Goal: Task Accomplishment & Management: Use online tool/utility

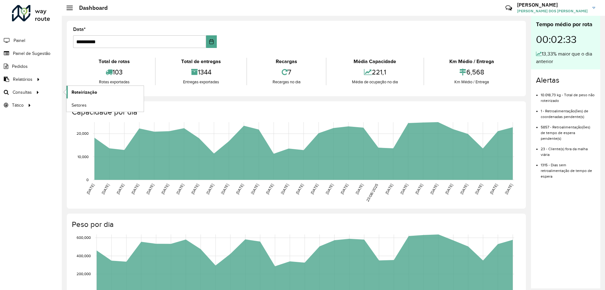
click at [94, 94] on span "Roteirização" at bounding box center [85, 92] width 26 height 7
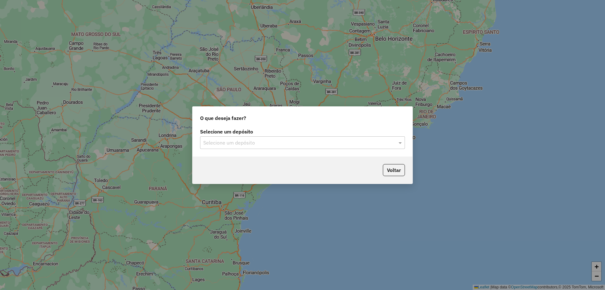
drag, startPoint x: 298, startPoint y: 130, endPoint x: 298, endPoint y: 137, distance: 7.0
click at [298, 132] on label "Selecione um depósito" at bounding box center [302, 132] width 205 height 8
click at [298, 137] on div "Selecione um depósito" at bounding box center [302, 142] width 205 height 13
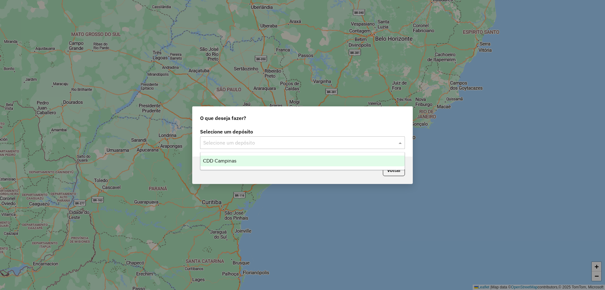
click at [251, 163] on div "CDD Campinas" at bounding box center [302, 160] width 204 height 11
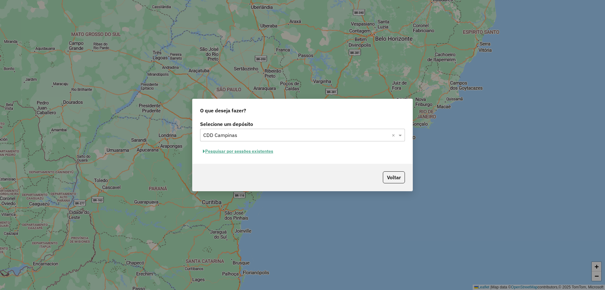
click at [252, 152] on button "Pesquisar por sessões existentes" at bounding box center [238, 151] width 76 height 10
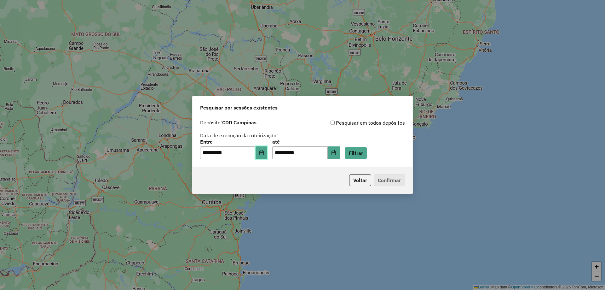
click at [261, 155] on button "Choose Date" at bounding box center [262, 152] width 12 height 13
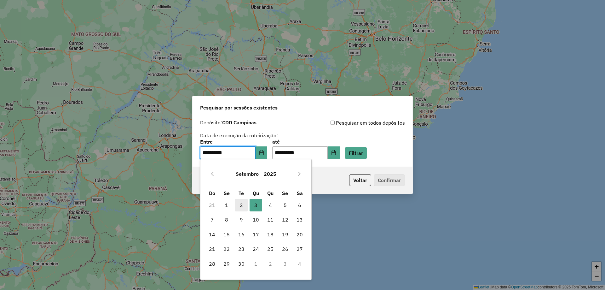
click at [240, 206] on span "2" at bounding box center [241, 205] width 13 height 13
type input "**********"
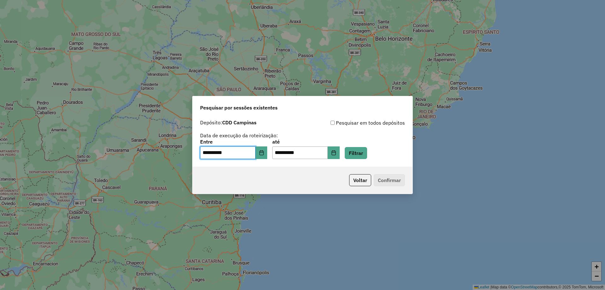
click at [240, 206] on div "**********" at bounding box center [302, 145] width 605 height 290
click at [293, 153] on input "**********" at bounding box center [299, 152] width 55 height 13
click at [285, 151] on input "**********" at bounding box center [299, 152] width 55 height 13
type input "**********"
drag, startPoint x: 375, startPoint y: 153, endPoint x: 370, endPoint y: 153, distance: 4.4
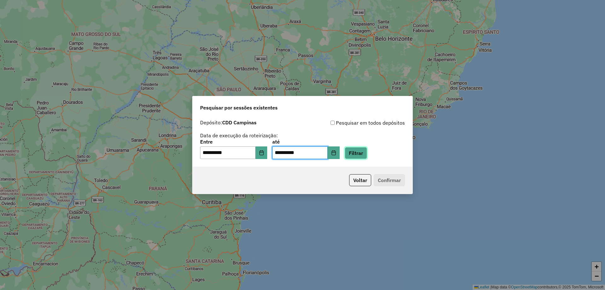
click at [367, 153] on button "Filtrar" at bounding box center [356, 153] width 22 height 12
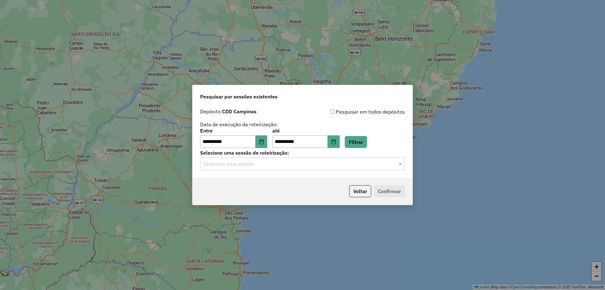
click at [283, 160] on input "text" at bounding box center [296, 164] width 186 height 8
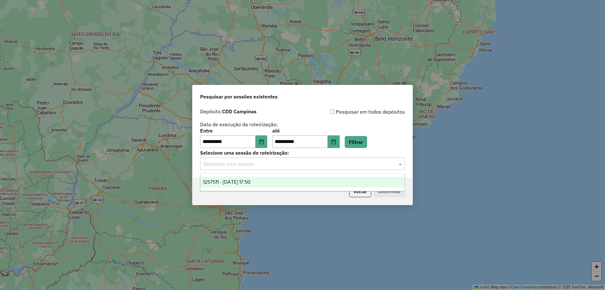
click at [261, 186] on div "1257511 - 02/09/2025 17:50" at bounding box center [302, 182] width 204 height 11
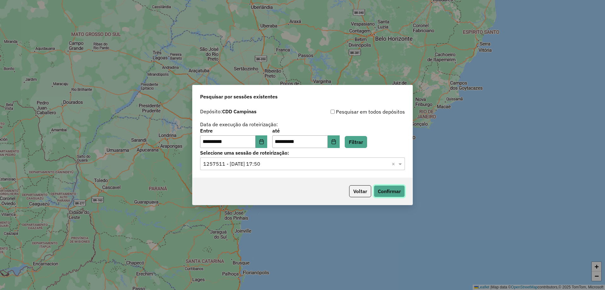
click at [395, 195] on button "Confirmar" at bounding box center [389, 191] width 31 height 12
click at [263, 141] on button "Choose Date" at bounding box center [262, 141] width 12 height 13
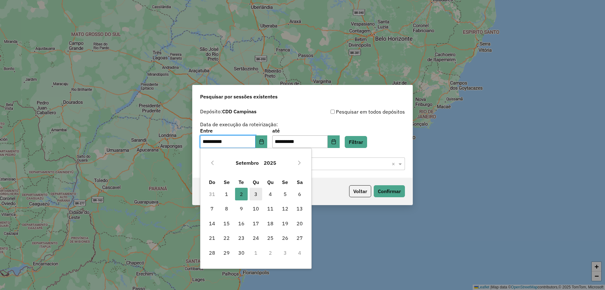
click at [259, 199] on span "3" at bounding box center [256, 194] width 13 height 13
type input "**********"
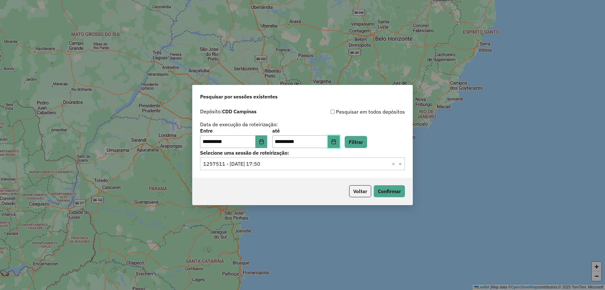
click at [340, 139] on button "Choose Date" at bounding box center [334, 141] width 12 height 13
click at [330, 120] on div "**********" at bounding box center [302, 128] width 205 height 40
click at [367, 139] on button "Filtrar" at bounding box center [356, 142] width 22 height 12
click at [321, 163] on input "text" at bounding box center [296, 164] width 186 height 8
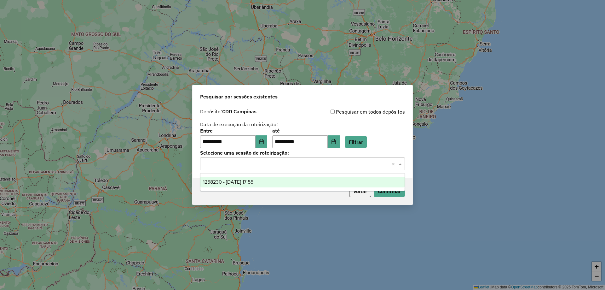
click at [285, 183] on div "1258230 - 03/09/2025 17:55" at bounding box center [302, 182] width 204 height 11
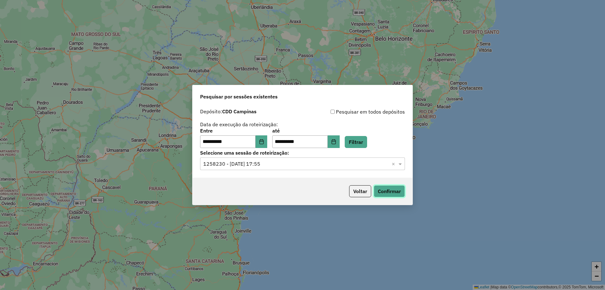
click at [392, 194] on button "Confirmar" at bounding box center [389, 191] width 31 height 12
click at [263, 140] on button "Choose Date" at bounding box center [262, 141] width 12 height 13
click at [293, 123] on div "**********" at bounding box center [302, 128] width 205 height 40
click at [362, 138] on button "Filtrar" at bounding box center [356, 142] width 22 height 12
click at [322, 165] on input "text" at bounding box center [296, 164] width 186 height 8
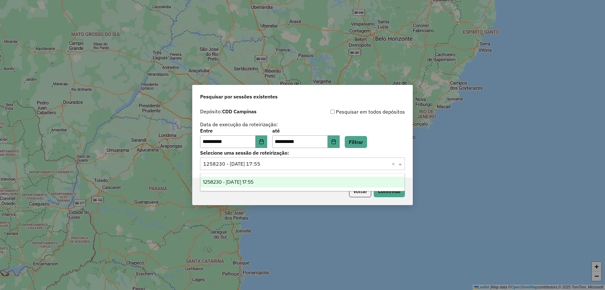
click at [302, 183] on div "1258230 - 03/09/2025 17:55" at bounding box center [302, 182] width 204 height 11
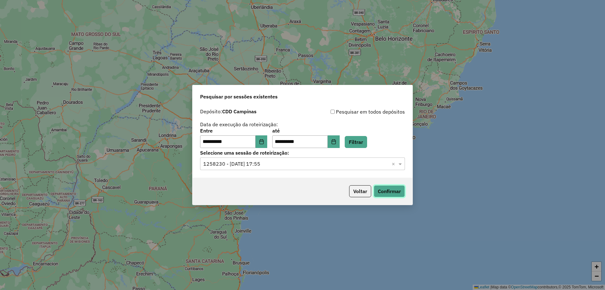
click at [396, 187] on button "Confirmar" at bounding box center [389, 191] width 31 height 12
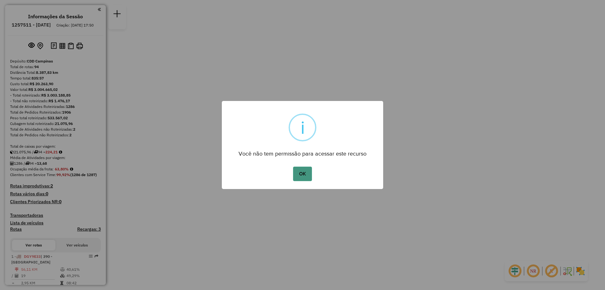
click at [299, 180] on button "OK" at bounding box center [302, 173] width 19 height 15
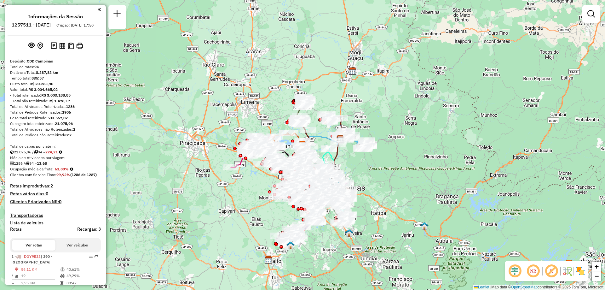
scroll to position [1247, 0]
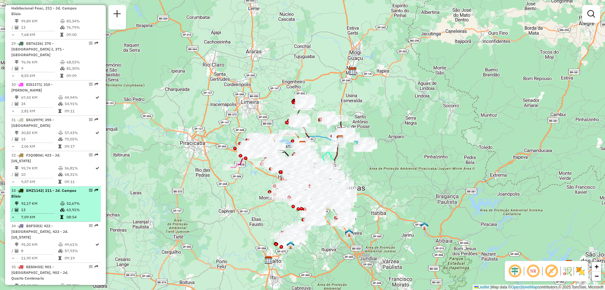
click at [89, 188] on em at bounding box center [91, 190] width 4 height 4
select select "**********"
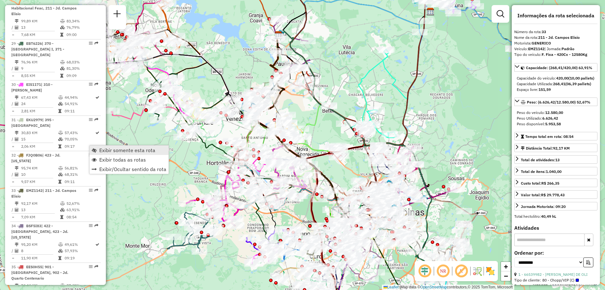
click at [110, 151] on span "Exibir somente esta rota" at bounding box center [127, 150] width 56 height 5
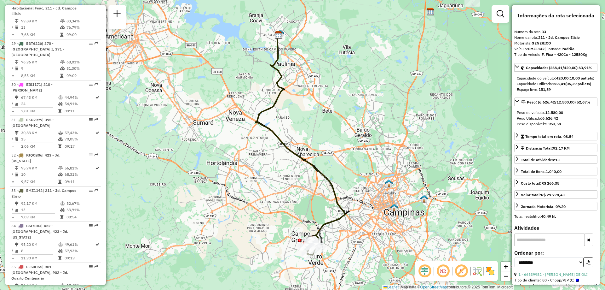
click at [493, 273] on img at bounding box center [490, 271] width 10 height 10
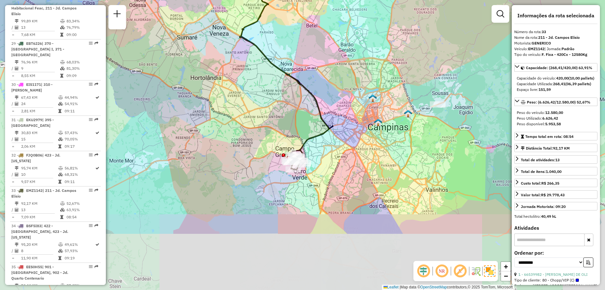
drag, startPoint x: 348, startPoint y: 205, endPoint x: 332, endPoint y: 120, distance: 86.6
click at [332, 120] on div "Janela de atendimento Grade de atendimento Capacidade Transportadoras Veículos …" at bounding box center [302, 145] width 605 height 290
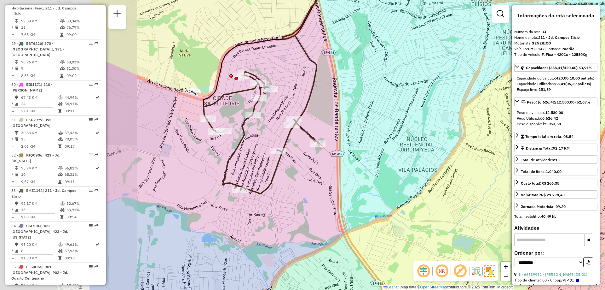
drag, startPoint x: 252, startPoint y: 147, endPoint x: 402, endPoint y: 159, distance: 150.6
click at [402, 159] on div "Janela de atendimento Grade de atendimento Capacidade Transportadoras Veículos …" at bounding box center [302, 145] width 605 height 290
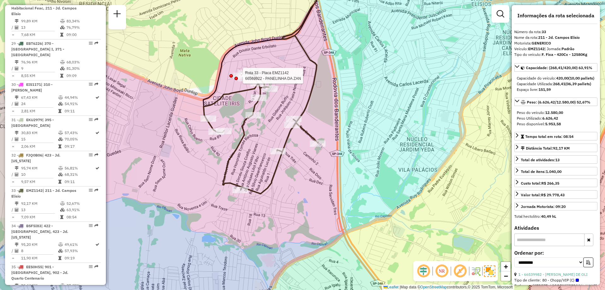
click at [235, 77] on div at bounding box center [236, 78] width 3 height 3
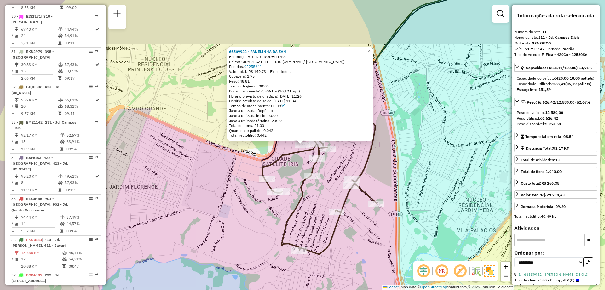
scroll to position [1383, 0]
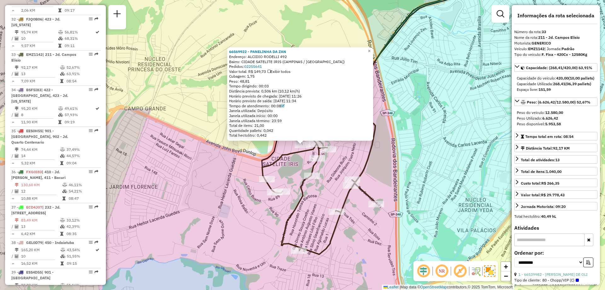
click at [502, 109] on div "66569922 - PANELINHA DA ZAN Endereço: ALCIDIO RODELLI 492 Bairro: CIDADE SATELI…" at bounding box center [302, 145] width 605 height 290
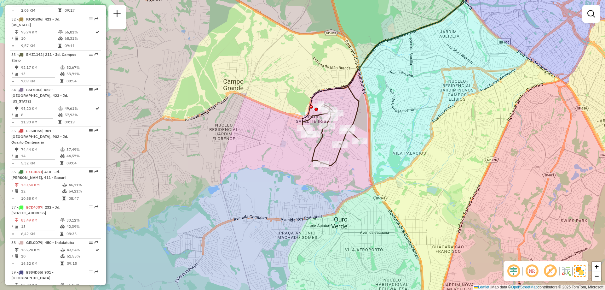
drag, startPoint x: 391, startPoint y: 128, endPoint x: 382, endPoint y: 113, distance: 17.4
click at [382, 113] on div "Janela de atendimento Grade de atendimento Capacidade Transportadoras Veículos …" at bounding box center [302, 145] width 605 height 290
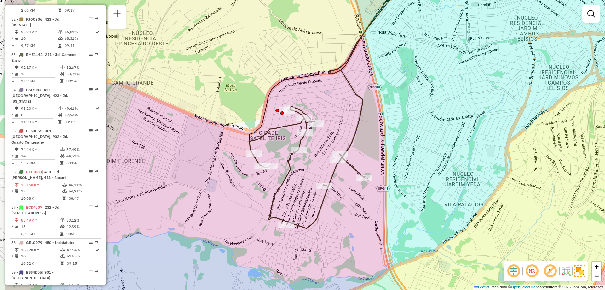
drag, startPoint x: 215, startPoint y: 159, endPoint x: 281, endPoint y: 148, distance: 66.5
click at [281, 148] on div "Janela de atendimento Grade de atendimento Capacidade Transportadoras Veículos …" at bounding box center [302, 145] width 605 height 290
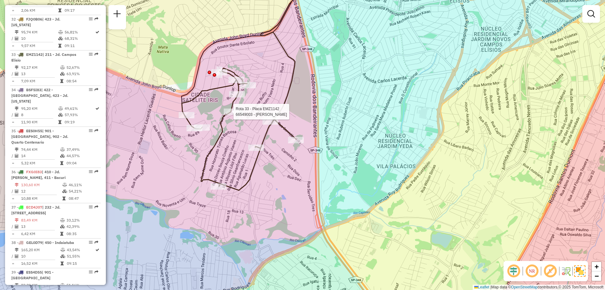
drag, startPoint x: 250, startPoint y: 56, endPoint x: 272, endPoint y: 72, distance: 27.0
click at [272, 72] on div "Rota 33 - Placa EMZ1142 66549003 - ADRIANO NASCIMENTO Janela de atendimento Gra…" at bounding box center [302, 145] width 605 height 290
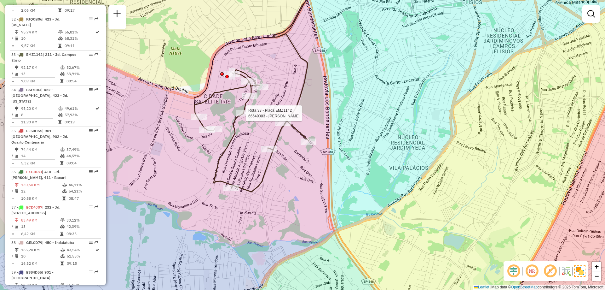
drag, startPoint x: 323, startPoint y: 83, endPoint x: 336, endPoint y: 85, distance: 13.0
click at [336, 85] on div "Rota 33 - Placa EMZ1142 66549003 - ADRIANO NASCIMENTO Janela de atendimento Gra…" at bounding box center [302, 145] width 605 height 290
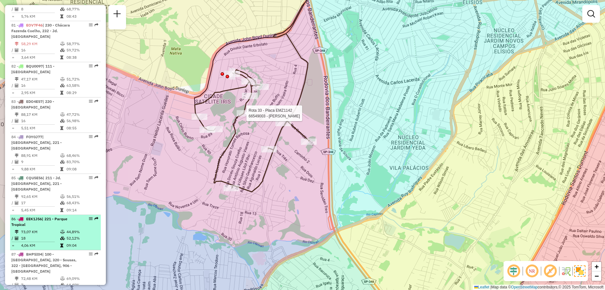
click at [89, 217] on em at bounding box center [91, 219] width 4 height 4
select select "**********"
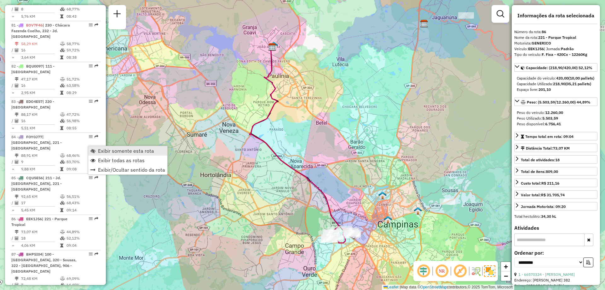
click at [96, 148] on link "Exibir somente esta rota" at bounding box center [127, 150] width 79 height 9
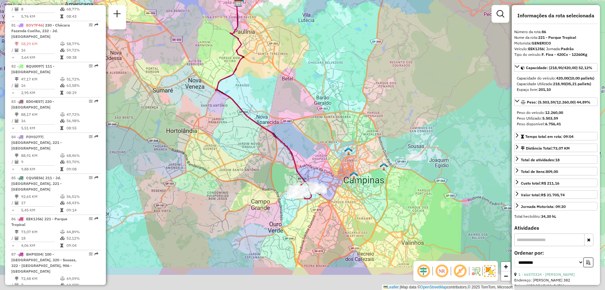
drag, startPoint x: 407, startPoint y: 159, endPoint x: 370, endPoint y: 128, distance: 48.4
click at [372, 112] on div "Janela de atendimento Grade de atendimento Capacidade Transportadoras Veículos …" at bounding box center [302, 145] width 605 height 290
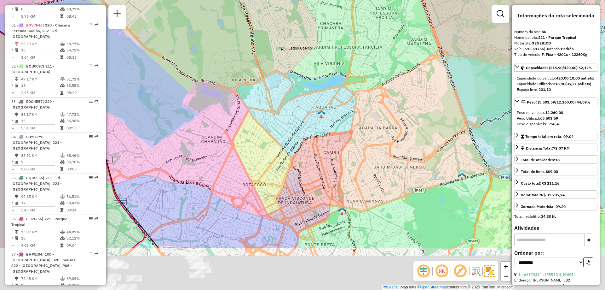
drag, startPoint x: 276, startPoint y: 180, endPoint x: 320, endPoint y: 96, distance: 95.3
click at [320, 96] on div "Janela de atendimento Grade de atendimento Capacidade Transportadoras Veículos …" at bounding box center [302, 145] width 605 height 290
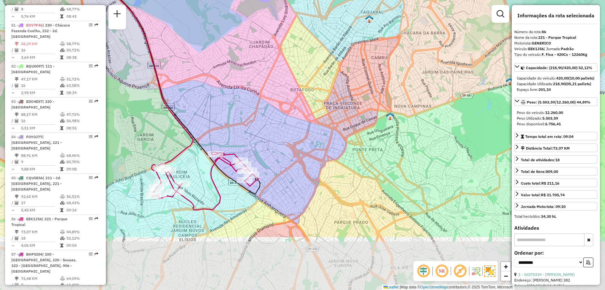
drag, startPoint x: 255, startPoint y: 173, endPoint x: 284, endPoint y: 129, distance: 53.1
click at [284, 129] on div "Janela de atendimento Grade de atendimento Capacidade Transportadoras Veículos …" at bounding box center [302, 145] width 605 height 290
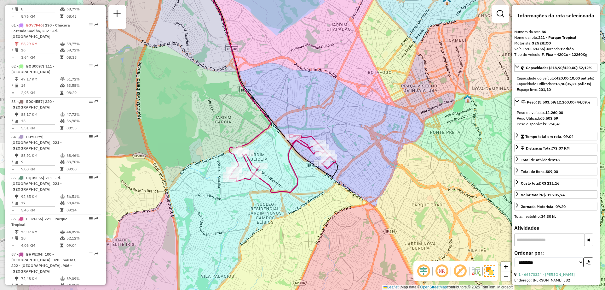
drag, startPoint x: 245, startPoint y: 130, endPoint x: 316, endPoint y: 116, distance: 73.2
click at [316, 116] on div "Janela de atendimento Grade de atendimento Capacidade Transportadoras Veículos …" at bounding box center [302, 145] width 605 height 290
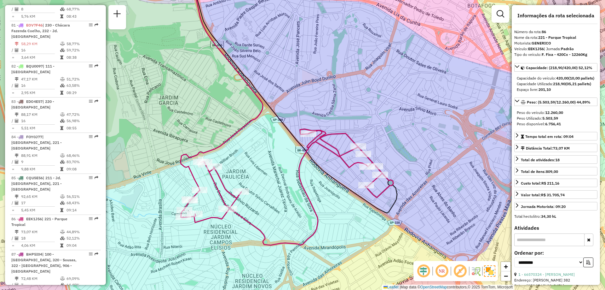
drag, startPoint x: 295, startPoint y: 123, endPoint x: 333, endPoint y: 99, distance: 45.3
click at [333, 99] on div "Janela de atendimento Grade de atendimento Capacidade Transportadoras Veículos …" at bounding box center [302, 145] width 605 height 290
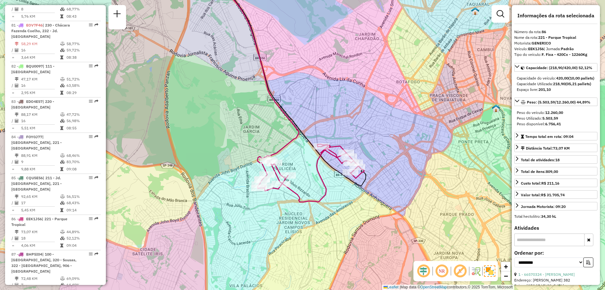
drag, startPoint x: 383, startPoint y: 140, endPoint x: 389, endPoint y: 137, distance: 6.9
click at [389, 137] on div "Janela de atendimento Grade de atendimento Capacidade Transportadoras Veículos …" at bounding box center [302, 145] width 605 height 290
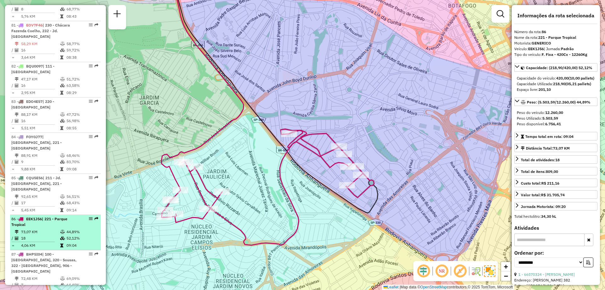
click at [88, 216] on div "86 - EEK1J56 | 221 - Parque Tropical" at bounding box center [55, 221] width 88 height 11
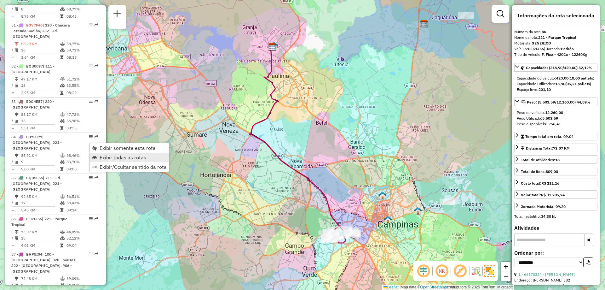
click at [114, 155] on span "Exibir todas as rotas" at bounding box center [123, 157] width 47 height 5
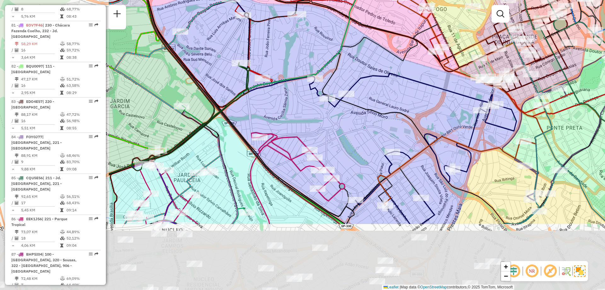
drag, startPoint x: 226, startPoint y: 197, endPoint x: 398, endPoint y: 100, distance: 197.9
click at [398, 100] on div "Rota 2 - Placa BXD6004 66567642 - L. C. Mattos comerci Janela de atendimento Gr…" at bounding box center [302, 145] width 605 height 290
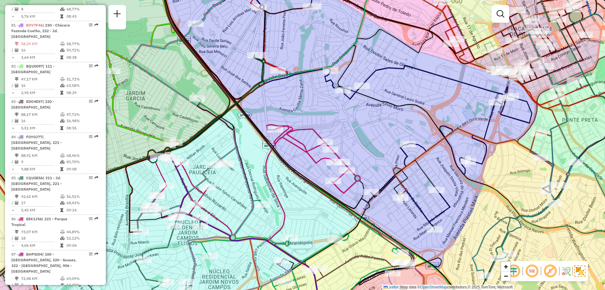
drag, startPoint x: 369, startPoint y: 159, endPoint x: 381, endPoint y: 153, distance: 13.3
click at [381, 153] on div "Rota 2 - Placa BXD6004 66567642 - L. C. Mattos comerci Janela de atendimento Gr…" at bounding box center [302, 145] width 605 height 290
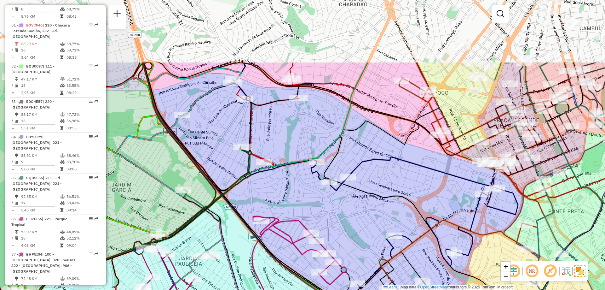
drag, startPoint x: 410, startPoint y: 107, endPoint x: 397, endPoint y: 200, distance: 93.9
click at [397, 200] on icon at bounding box center [347, 184] width 406 height 245
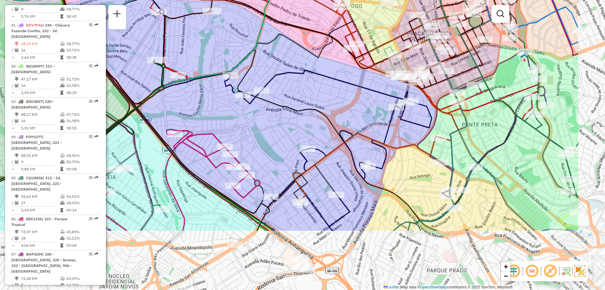
drag, startPoint x: 273, startPoint y: 93, endPoint x: 185, endPoint y: 5, distance: 125.1
click at [185, 5] on div "Rota 2 - Placa BXD6004 66567642 - L. C. Mattos comerci Janela de atendimento Gr…" at bounding box center [302, 145] width 605 height 290
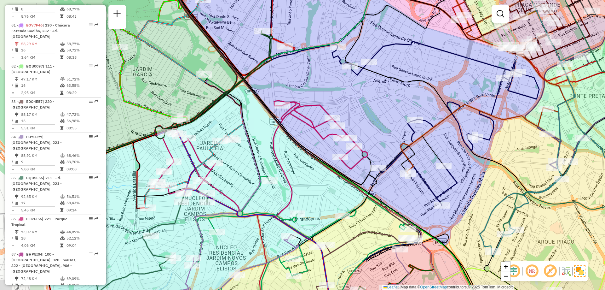
drag, startPoint x: 274, startPoint y: 160, endPoint x: 383, endPoint y: 132, distance: 112.5
click at [383, 132] on div "Rota 2 - Placa BXD6004 66567642 - L. C. Mattos comerci Janela de atendimento Gr…" at bounding box center [302, 145] width 605 height 290
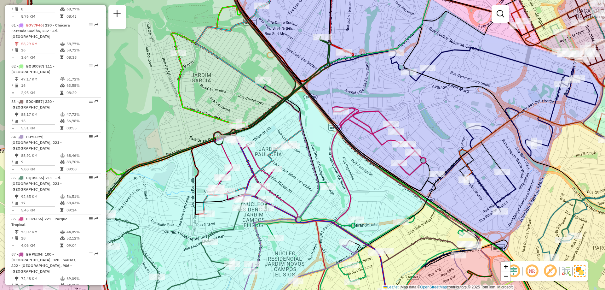
drag, startPoint x: 295, startPoint y: 83, endPoint x: 353, endPoint y: 89, distance: 58.9
click at [353, 89] on div "Rota 2 - Placa BXD6004 66567642 - L. C. Mattos comerci Janela de atendimento Gr…" at bounding box center [302, 145] width 605 height 290
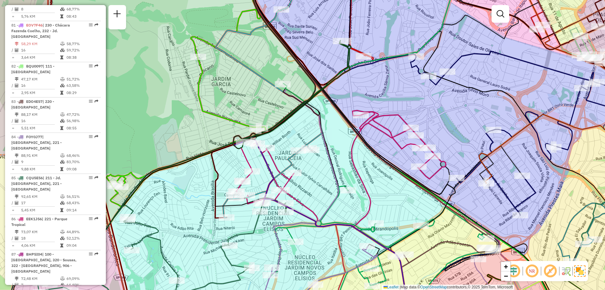
drag, startPoint x: 422, startPoint y: 122, endPoint x: 442, endPoint y: 126, distance: 20.2
click at [442, 126] on div "Rota 2 - Placa BXD6004 66567642 - L. C. Mattos comerci Janela de atendimento Gr…" at bounding box center [302, 145] width 605 height 290
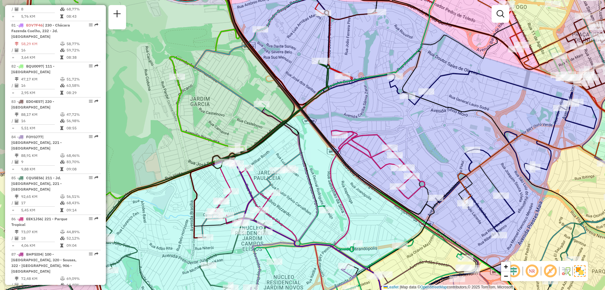
drag, startPoint x: 505, startPoint y: 104, endPoint x: 481, endPoint y: 124, distance: 31.0
click at [481, 124] on div "Rota 2 - Placa BXD6004 66567642 - L. C. Mattos comerci Janela de atendimento Gr…" at bounding box center [302, 145] width 605 height 290
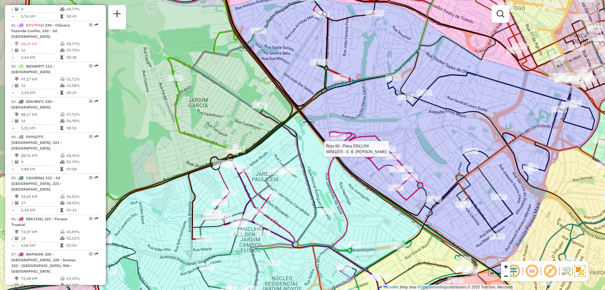
select select "**********"
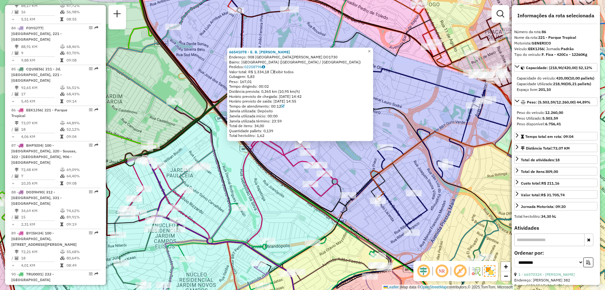
scroll to position [3328, 0]
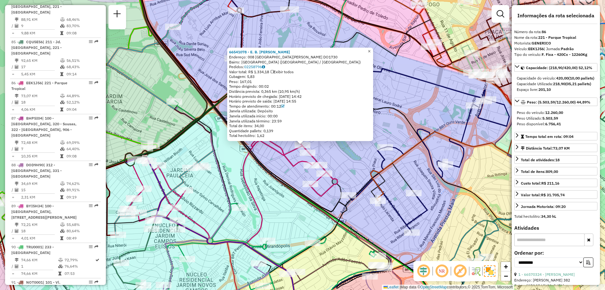
click at [371, 49] on link "×" at bounding box center [370, 52] width 8 height 8
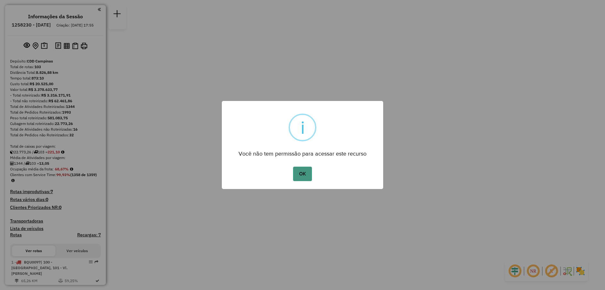
click at [302, 174] on button "OK" at bounding box center [302, 173] width 19 height 15
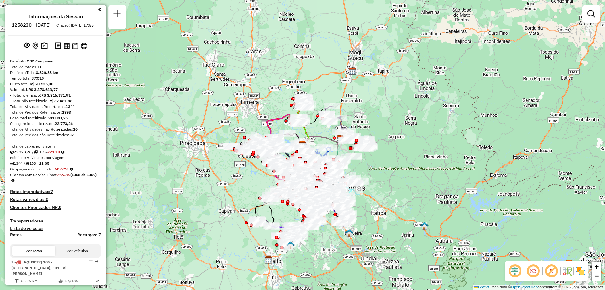
scroll to position [623, 0]
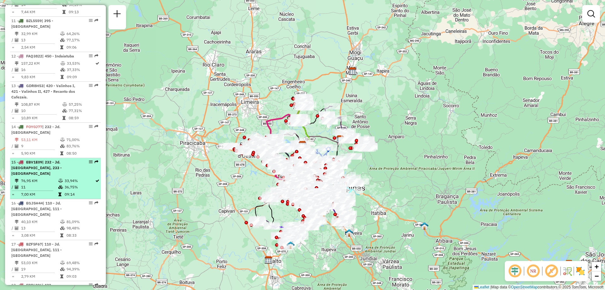
click at [89, 160] on em at bounding box center [91, 162] width 4 height 4
select select "**********"
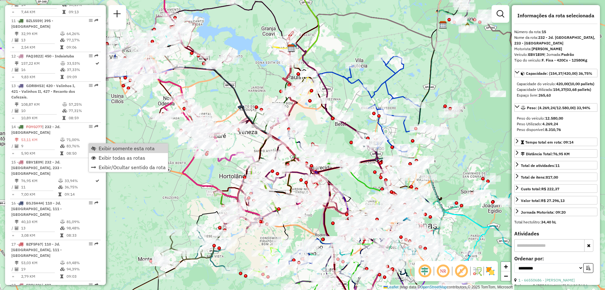
drag, startPoint x: 96, startPoint y: 151, endPoint x: 402, endPoint y: 182, distance: 307.6
click at [96, 151] on link "Exibir somente esta rota" at bounding box center [128, 147] width 79 height 9
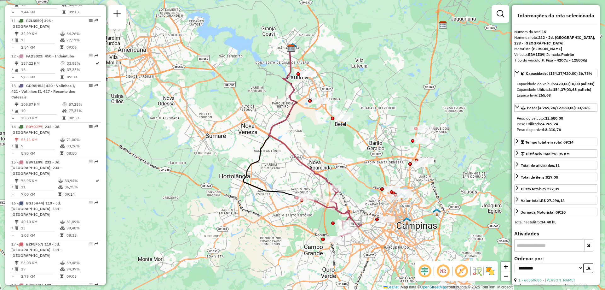
click at [494, 272] on img at bounding box center [490, 271] width 10 height 10
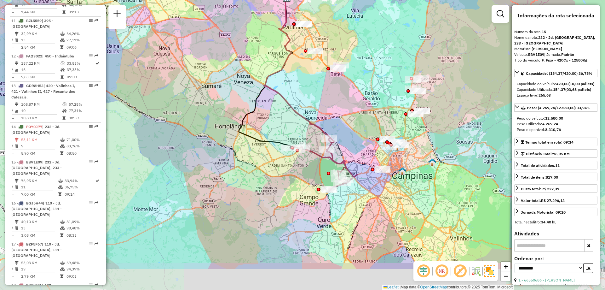
drag, startPoint x: 374, startPoint y: 191, endPoint x: 370, endPoint y: 141, distance: 50.0
click at [370, 141] on div "Janela de atendimento Grade de atendimento Capacidade Transportadoras Veículos …" at bounding box center [302, 145] width 605 height 290
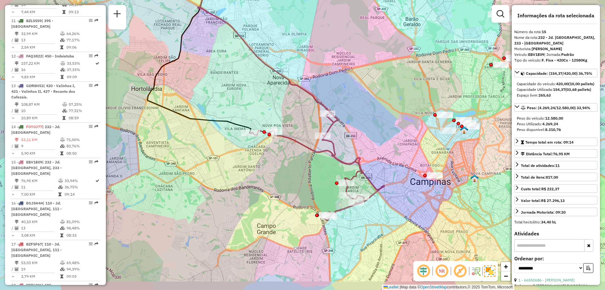
drag, startPoint x: 317, startPoint y: 149, endPoint x: 357, endPoint y: 126, distance: 45.9
click at [357, 126] on div "Janela de atendimento Grade de atendimento Capacidade Transportadoras Veículos …" at bounding box center [302, 145] width 605 height 290
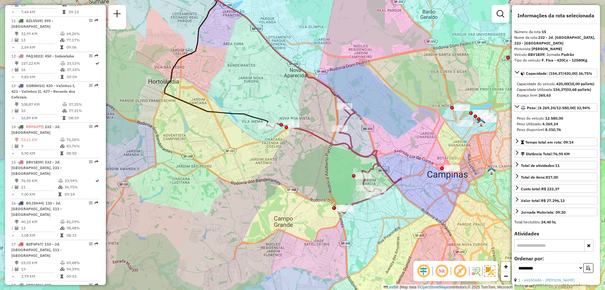
drag, startPoint x: 373, startPoint y: 171, endPoint x: 379, endPoint y: 169, distance: 6.1
click at [379, 169] on icon at bounding box center [335, 160] width 134 height 106
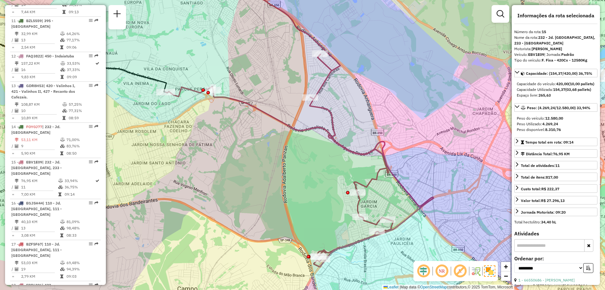
drag, startPoint x: 336, startPoint y: 162, endPoint x: 345, endPoint y: 172, distance: 13.8
click at [345, 172] on div "Janela de atendimento Grade de atendimento Capacidade Transportadoras Veículos …" at bounding box center [302, 145] width 605 height 290
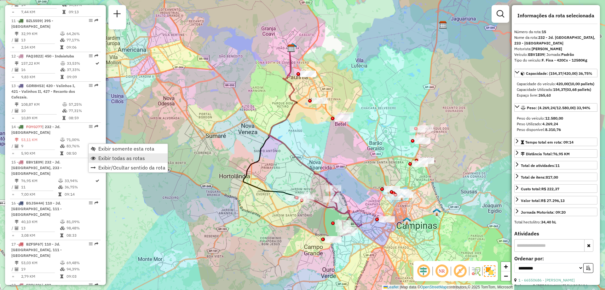
click at [97, 160] on link "Exibir todas as rotas" at bounding box center [128, 157] width 79 height 9
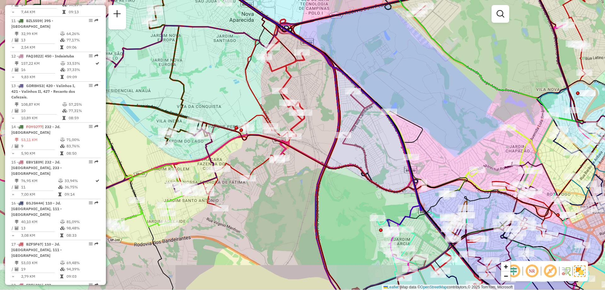
drag, startPoint x: 334, startPoint y: 159, endPoint x: 360, endPoint y: 129, distance: 38.9
click at [360, 129] on div "Janela de atendimento Grade de atendimento Capacidade Transportadoras Veículos …" at bounding box center [302, 145] width 605 height 290
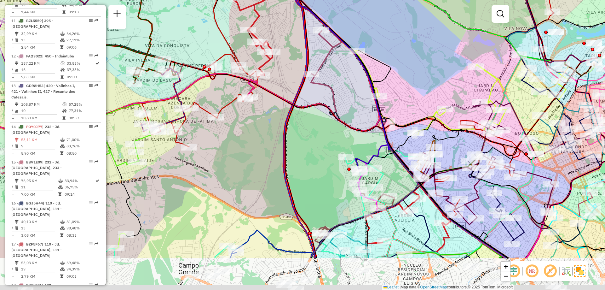
drag, startPoint x: 396, startPoint y: 178, endPoint x: 364, endPoint y: 117, distance: 69.4
click at [364, 117] on div "Janela de atendimento Grade de atendimento Capacidade Transportadoras Veículos …" at bounding box center [302, 145] width 605 height 290
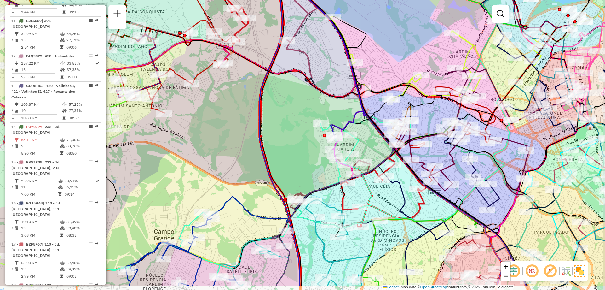
drag, startPoint x: 386, startPoint y: 172, endPoint x: 362, endPoint y: 139, distance: 41.0
click at [362, 139] on icon at bounding box center [243, 200] width 336 height 169
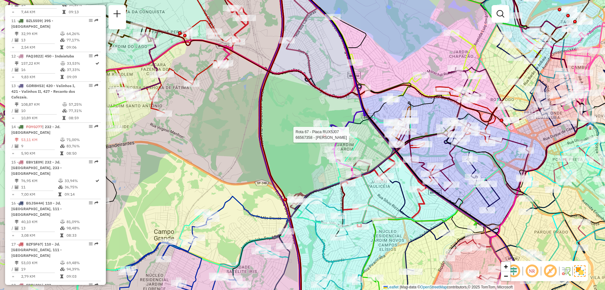
select select "**********"
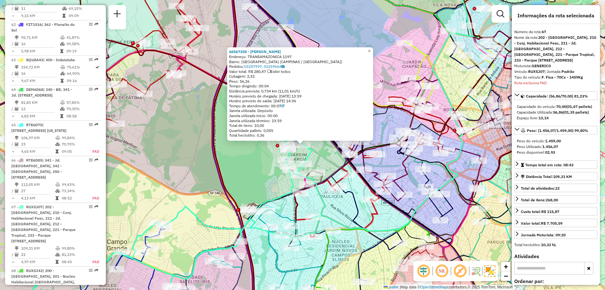
scroll to position [2473, 0]
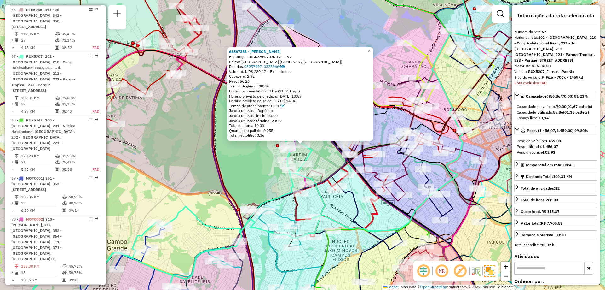
click at [378, 212] on icon at bounding box center [269, 103] width 217 height 265
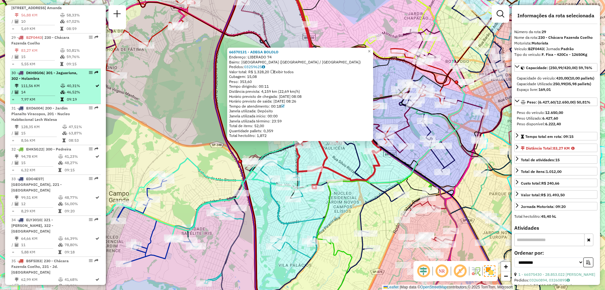
scroll to position [1195, 0]
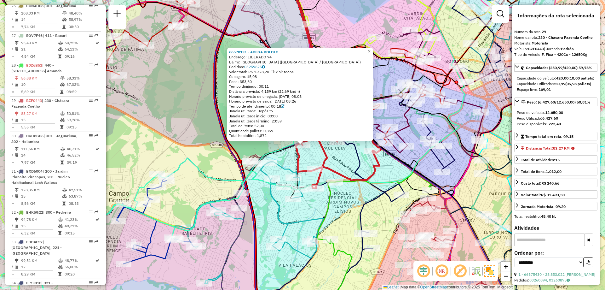
click at [362, 203] on icon at bounding box center [340, 228] width 130 height 181
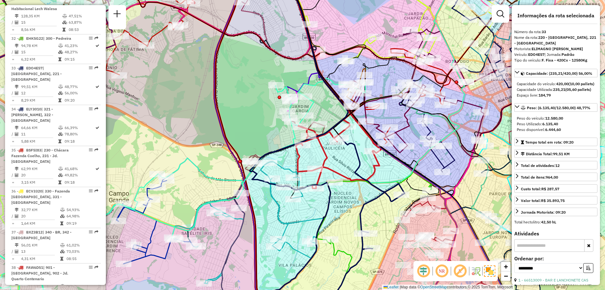
scroll to position [1400, 0]
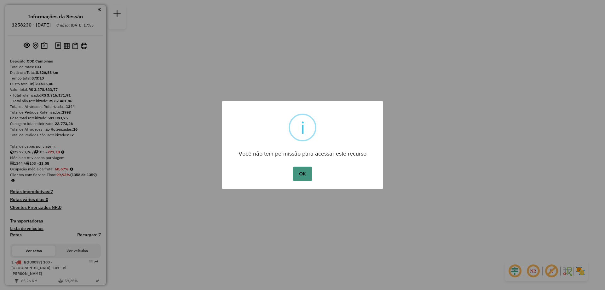
click at [306, 169] on button "OK" at bounding box center [302, 173] width 19 height 15
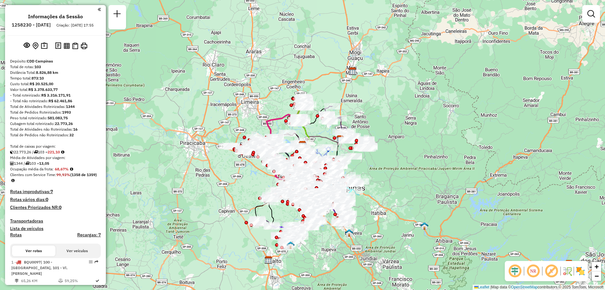
scroll to position [2735, 0]
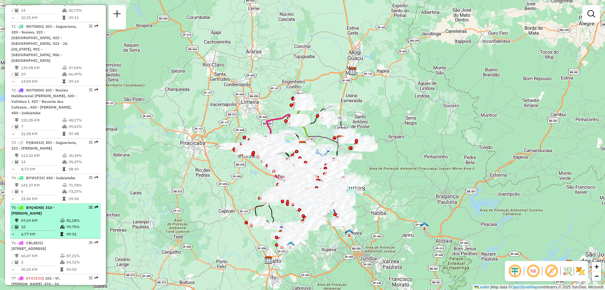
click at [89, 205] on em at bounding box center [91, 207] width 4 height 4
select select "**********"
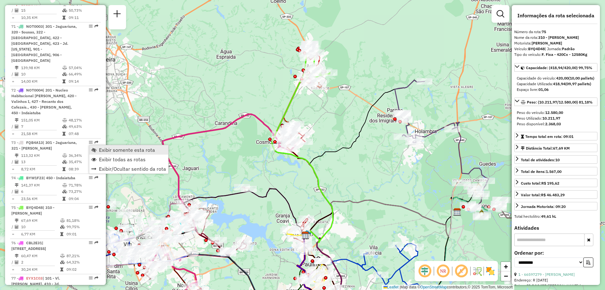
click at [101, 149] on span "Exibir somente esta rota" at bounding box center [127, 149] width 56 height 5
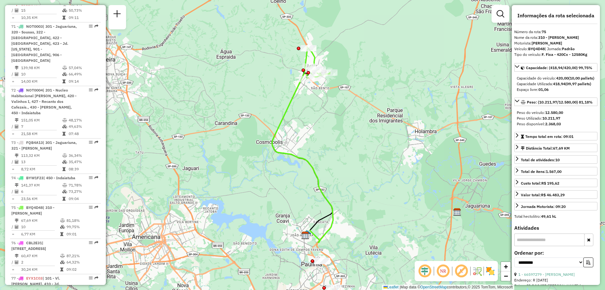
click at [494, 270] on img at bounding box center [490, 271] width 10 height 10
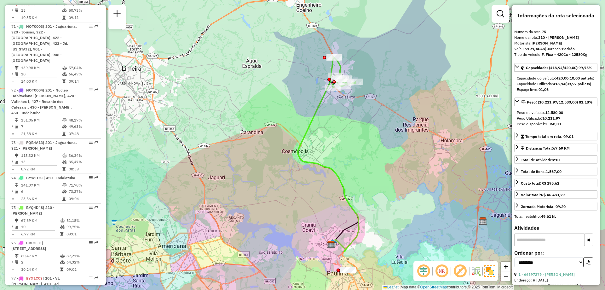
drag, startPoint x: 336, startPoint y: 54, endPoint x: 366, endPoint y: 67, distance: 32.9
click at [365, 66] on div "Janela de atendimento Grade de atendimento Capacidade Transportadoras Veículos …" at bounding box center [302, 145] width 605 height 290
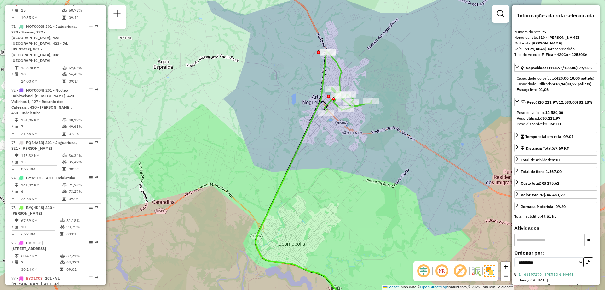
drag, startPoint x: 363, startPoint y: 71, endPoint x: 388, endPoint y: 77, distance: 25.6
click at [388, 77] on div "Janela de atendimento Grade de atendimento Capacidade Transportadoras Veículos …" at bounding box center [302, 145] width 605 height 290
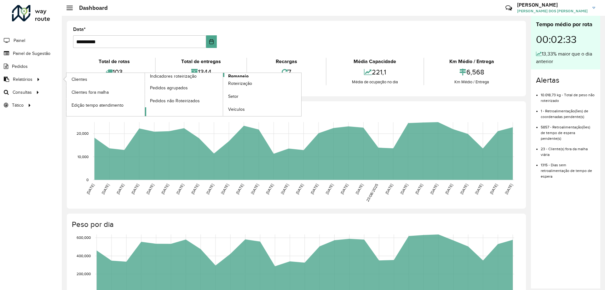
click at [230, 73] on span "Romaneio" at bounding box center [238, 76] width 20 height 7
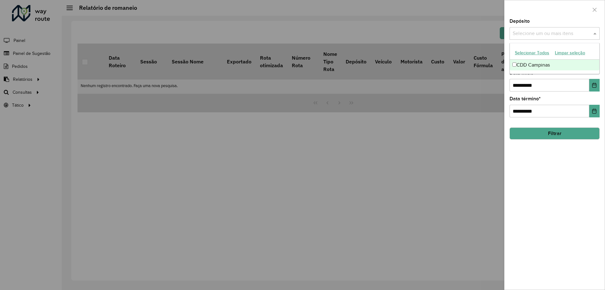
click at [549, 33] on input "text" at bounding box center [551, 34] width 81 height 8
click at [522, 66] on div "CDD Campinas" at bounding box center [555, 65] width 90 height 11
click at [548, 161] on div "**********" at bounding box center [555, 154] width 100 height 270
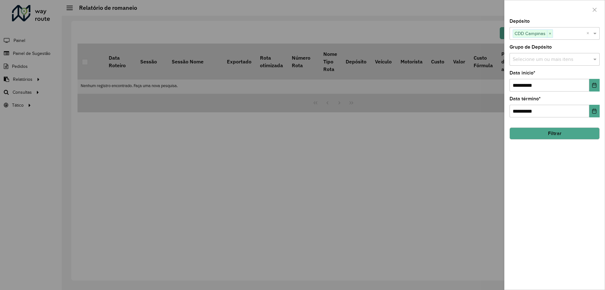
click at [556, 136] on button "Filtrar" at bounding box center [555, 133] width 90 height 12
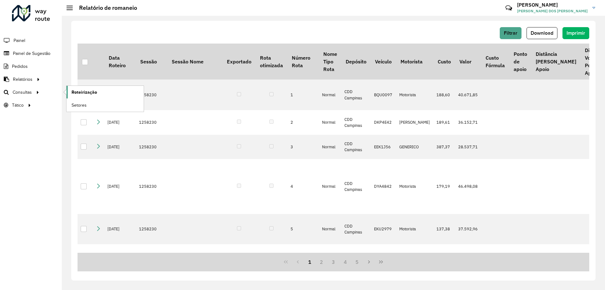
click at [103, 90] on link "Roteirização" at bounding box center [105, 92] width 77 height 13
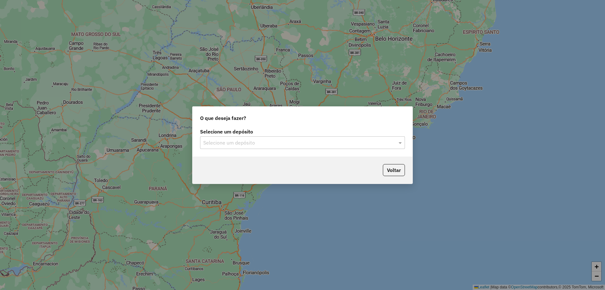
click at [334, 142] on input "text" at bounding box center [296, 143] width 186 height 8
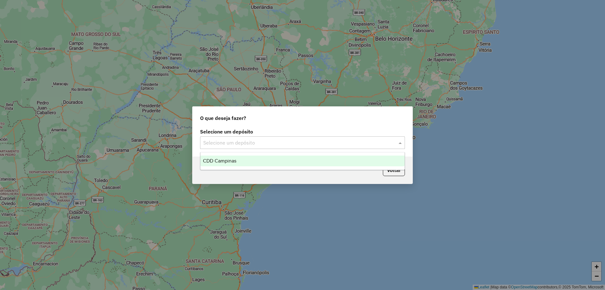
drag, startPoint x: 241, startPoint y: 161, endPoint x: 245, endPoint y: 161, distance: 3.5
click at [242, 161] on div "CDD Campinas" at bounding box center [302, 160] width 204 height 11
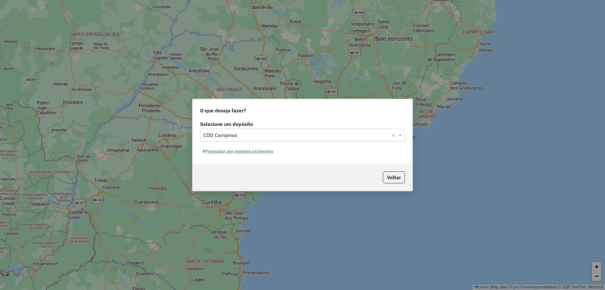
click at [264, 151] on button "Pesquisar por sessões existentes" at bounding box center [238, 151] width 76 height 10
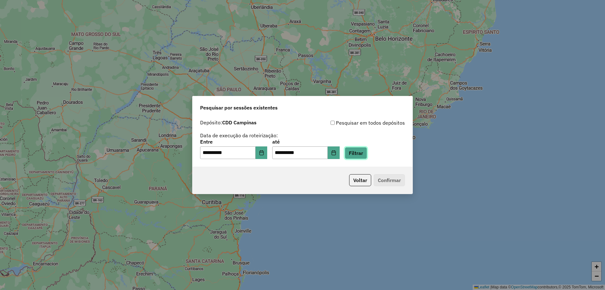
click at [367, 149] on button "Filtrar" at bounding box center [356, 153] width 22 height 12
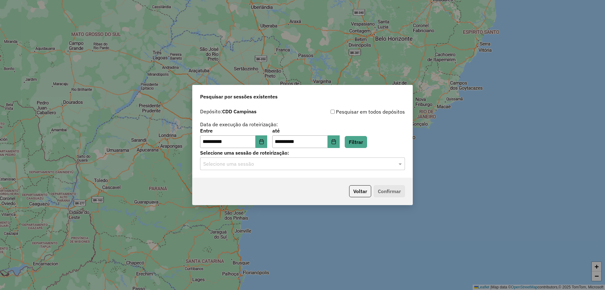
click at [361, 167] on div "Selecione uma sessão" at bounding box center [302, 163] width 205 height 13
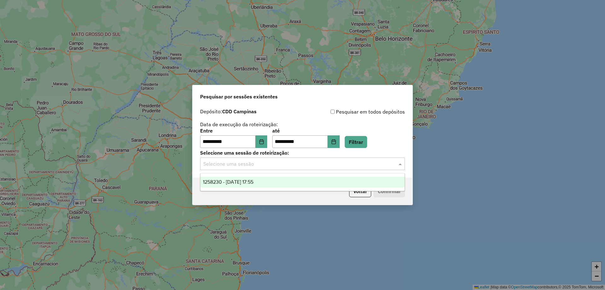
click at [313, 182] on div "1258230 - [DATE] 17:55" at bounding box center [302, 182] width 204 height 11
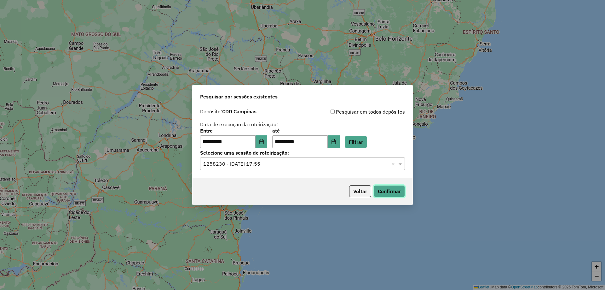
click at [389, 187] on button "Confirmar" at bounding box center [389, 191] width 31 height 12
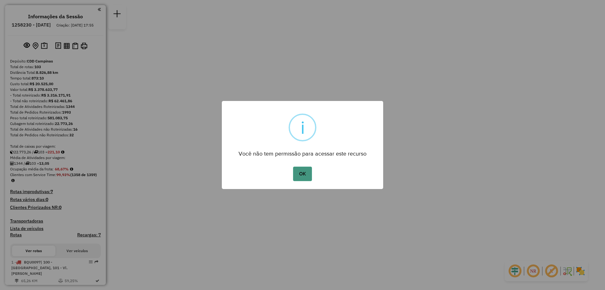
click at [304, 176] on button "OK" at bounding box center [302, 173] width 19 height 15
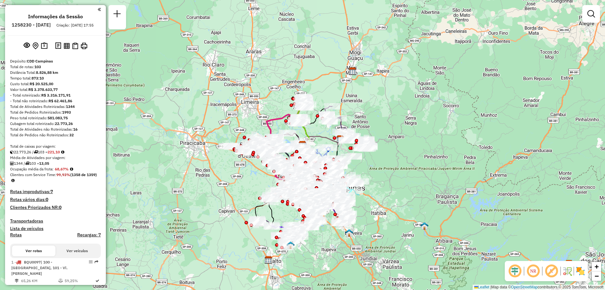
scroll to position [3283, 0]
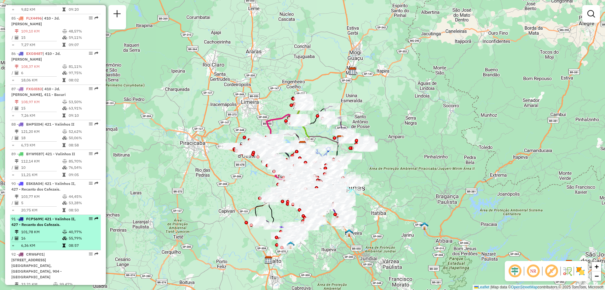
click at [89, 217] on em at bounding box center [91, 219] width 4 height 4
select select "**********"
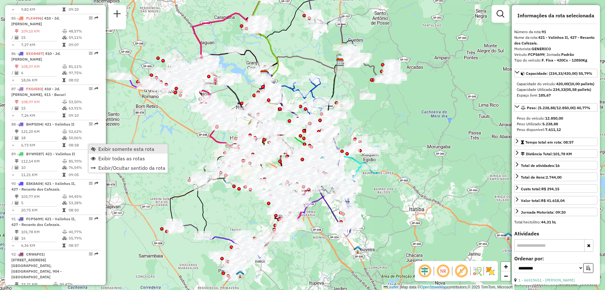
click at [93, 148] on span "Exibir somente esta rota" at bounding box center [93, 148] width 5 height 5
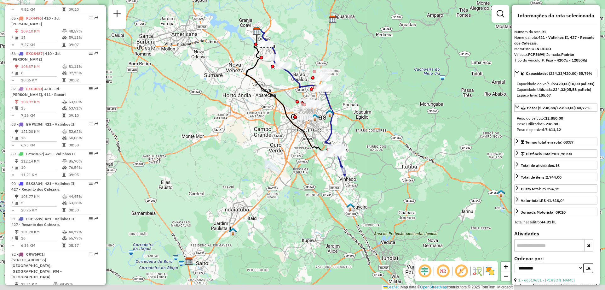
drag, startPoint x: 349, startPoint y: 130, endPoint x: 379, endPoint y: 114, distance: 34.3
click at [340, 85] on div "Janela de atendimento Grade de atendimento Capacidade Transportadoras Veículos …" at bounding box center [302, 145] width 605 height 290
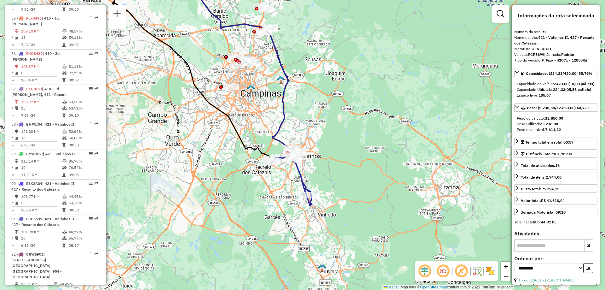
drag, startPoint x: 323, startPoint y: 204, endPoint x: 348, endPoint y: 202, distance: 24.9
click at [348, 202] on div "Janela de atendimento Grade de atendimento Capacidade Transportadoras Veículos …" at bounding box center [302, 145] width 605 height 290
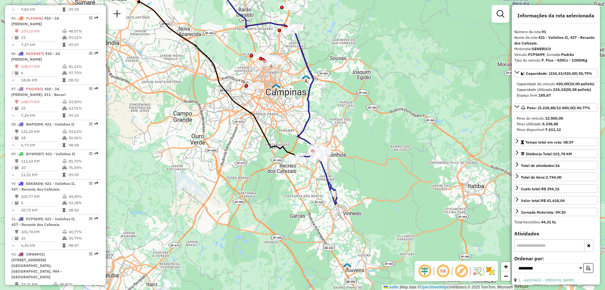
drag, startPoint x: 346, startPoint y: 176, endPoint x: 370, endPoint y: 174, distance: 24.3
click at [370, 174] on div "Janela de atendimento Grade de atendimento Capacidade Transportadoras Veículos …" at bounding box center [302, 145] width 605 height 290
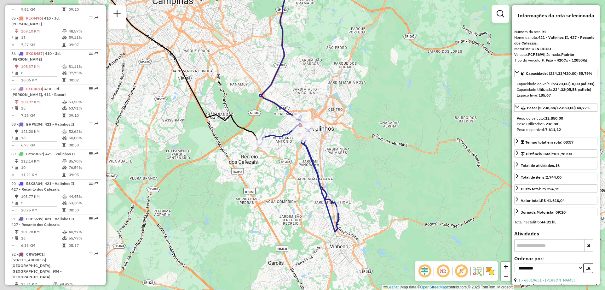
drag, startPoint x: 274, startPoint y: 154, endPoint x: 313, endPoint y: 152, distance: 38.8
click at [313, 152] on icon at bounding box center [297, 173] width 81 height 117
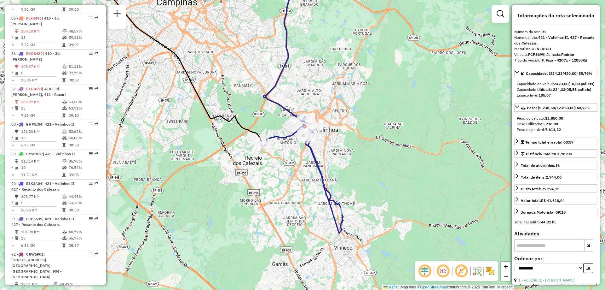
click at [372, 230] on div "Janela de atendimento Grade de atendimento Capacidade Transportadoras Veículos …" at bounding box center [302, 145] width 605 height 290
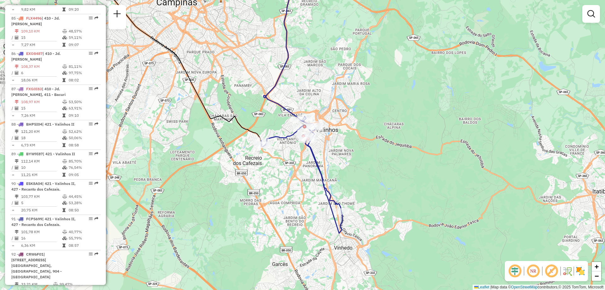
click at [347, 150] on div "Janela de atendimento Grade de atendimento Capacidade Transportadoras Veículos …" at bounding box center [302, 145] width 605 height 290
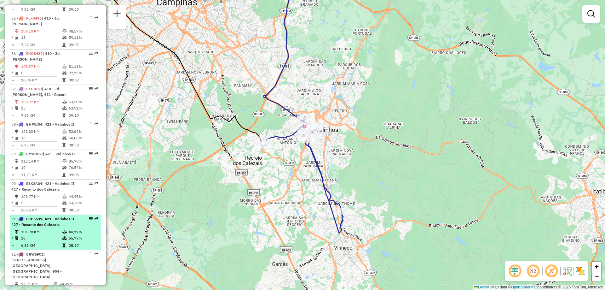
click at [90, 217] on em at bounding box center [91, 219] width 4 height 4
select select "**********"
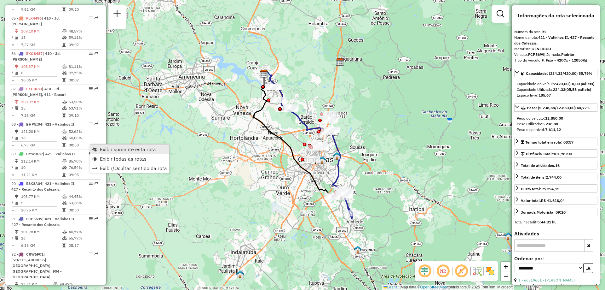
click at [94, 148] on span "Exibir somente esta rota" at bounding box center [94, 149] width 5 height 5
click at [478, 151] on div "Janela de atendimento Grade de atendimento Capacidade Transportadoras Veículos …" at bounding box center [302, 145] width 605 height 290
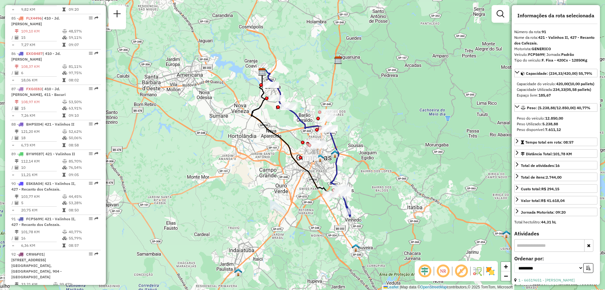
click at [422, 129] on div "Janela de atendimento Grade de atendimento Capacidade Transportadoras Veículos …" at bounding box center [302, 145] width 605 height 290
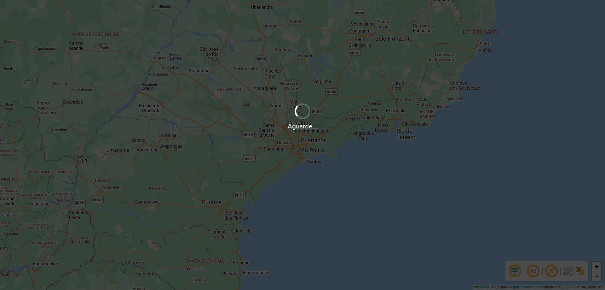
click at [476, 221] on div "Aguarde..." at bounding box center [302, 145] width 605 height 290
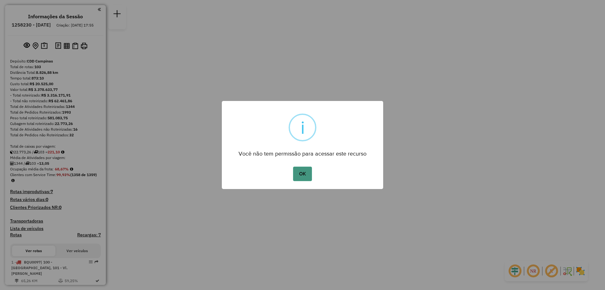
click at [301, 172] on button "OK" at bounding box center [302, 173] width 19 height 15
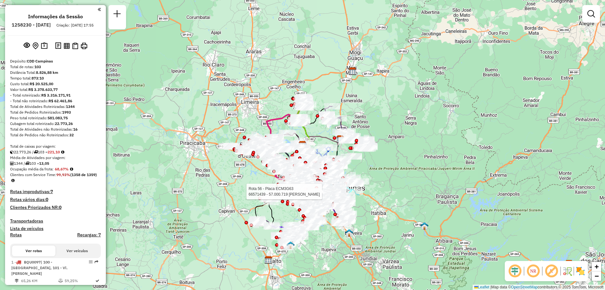
select select "**********"
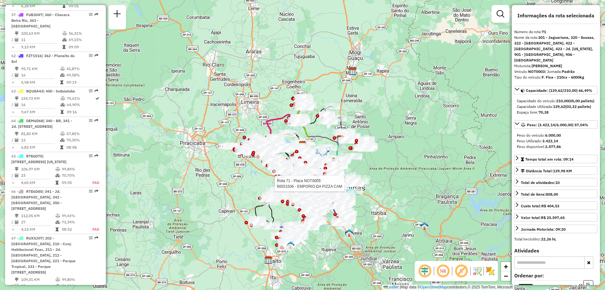
scroll to position [2695, 0]
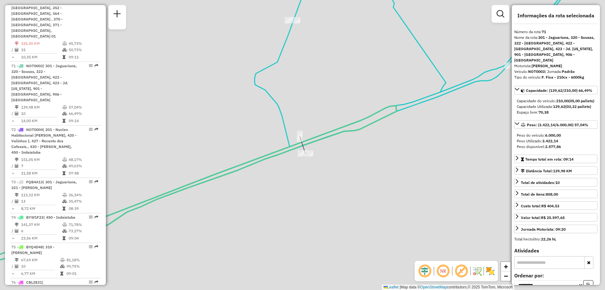
click at [326, 201] on div "Rota 71 - Placa NOT0003 66551506 - EMPORIO DA PIZZA CAM Janela de atendimento G…" at bounding box center [302, 145] width 605 height 290
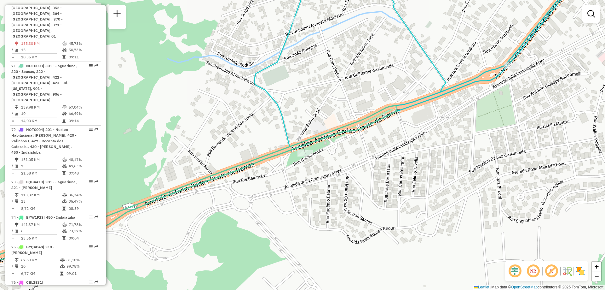
click at [305, 149] on icon at bounding box center [224, 171] width 570 height 216
select select "**********"
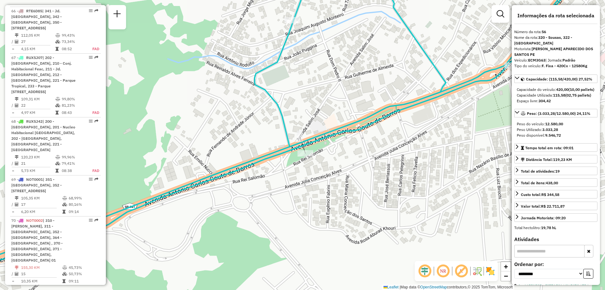
scroll to position [2199, 0]
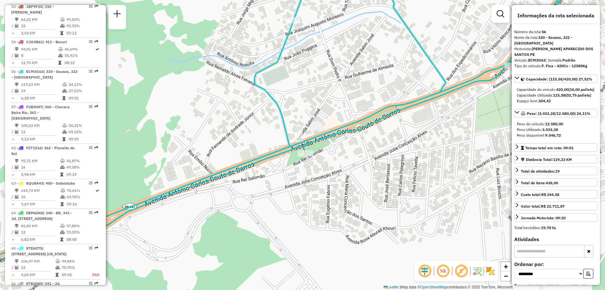
click at [297, 127] on div "Janela de atendimento Grade de atendimento Capacidade Transportadoras Veículos …" at bounding box center [302, 145] width 605 height 290
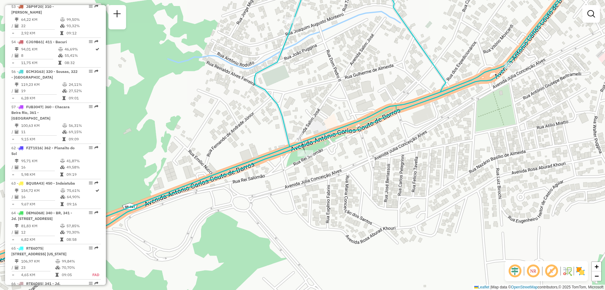
drag, startPoint x: 297, startPoint y: 127, endPoint x: 388, endPoint y: 200, distance: 116.8
click at [388, 200] on div "Janela de atendimento Grade de atendimento Capacidade Transportadoras Veículos …" at bounding box center [302, 145] width 605 height 290
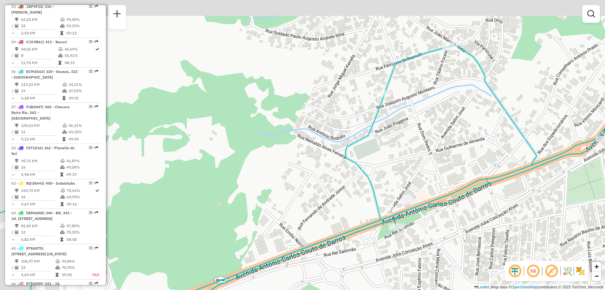
drag, startPoint x: 388, startPoint y: 198, endPoint x: 214, endPoint y: 252, distance: 182.7
click at [214, 252] on div "Janela de atendimento Grade de atendimento Capacidade Transportadoras Veículos …" at bounding box center [302, 145] width 605 height 290
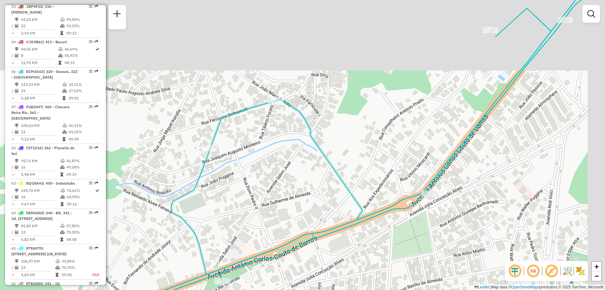
drag, startPoint x: 200, startPoint y: 167, endPoint x: 176, endPoint y: 85, distance: 85.0
click at [176, 85] on icon at bounding box center [344, 145] width 513 height 348
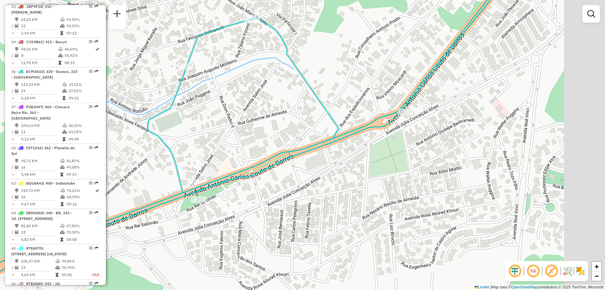
drag, startPoint x: 178, startPoint y: 87, endPoint x: 288, endPoint y: 130, distance: 118.2
click at [288, 130] on icon at bounding box center [226, 127] width 574 height 313
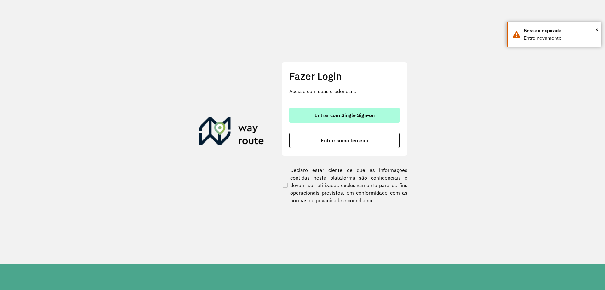
click at [360, 109] on button "Entrar com Single Sign-on" at bounding box center [344, 114] width 110 height 15
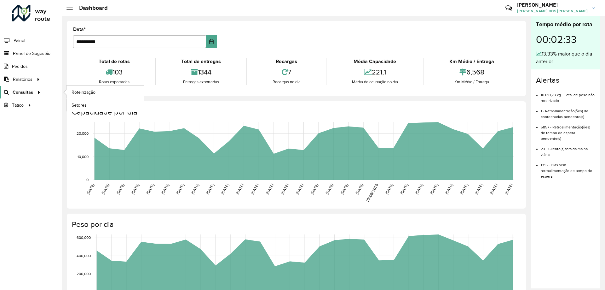
click at [23, 92] on span "Consultas" at bounding box center [23, 92] width 20 height 7
click at [87, 92] on span "Roteirização" at bounding box center [85, 92] width 26 height 7
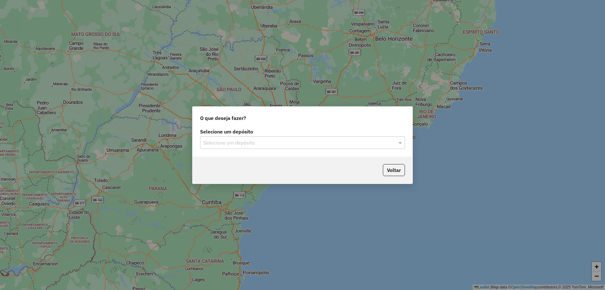
click at [300, 139] on input "text" at bounding box center [296, 143] width 186 height 8
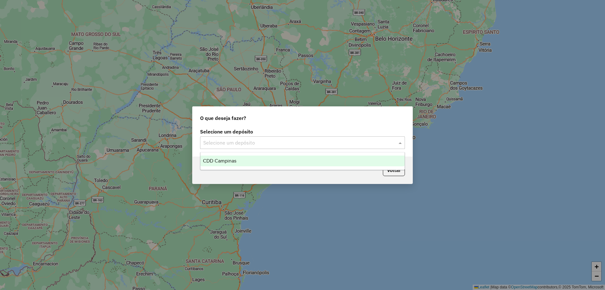
click at [267, 162] on div "CDD Campinas" at bounding box center [302, 160] width 204 height 11
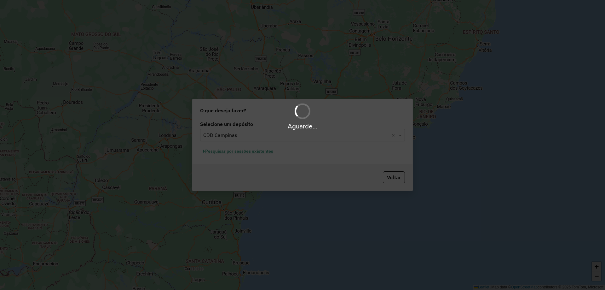
click at [270, 153] on div "Aguarde..." at bounding box center [302, 145] width 605 height 290
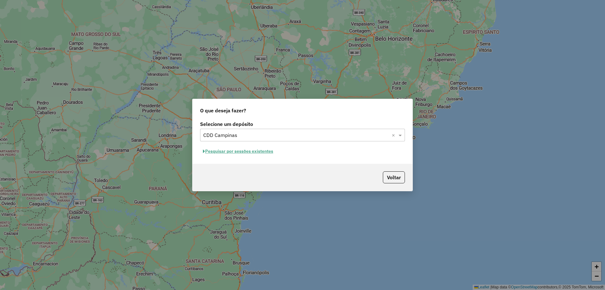
click at [266, 151] on button "Pesquisar por sessões existentes" at bounding box center [238, 151] width 76 height 10
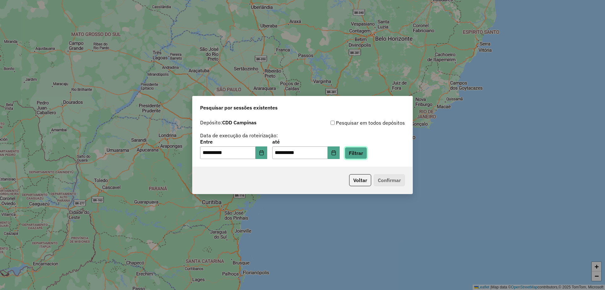
click at [363, 153] on button "Filtrar" at bounding box center [356, 153] width 22 height 12
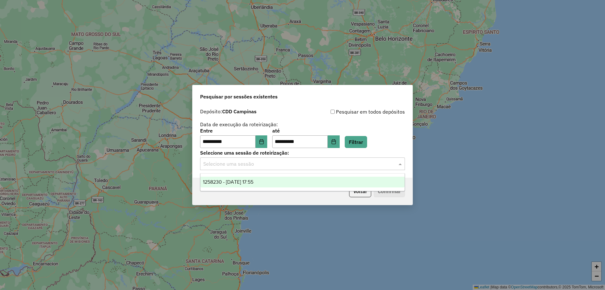
click at [351, 164] on input "text" at bounding box center [296, 164] width 186 height 8
click at [276, 186] on div "1258230 - 03/09/2025 17:55" at bounding box center [302, 182] width 204 height 11
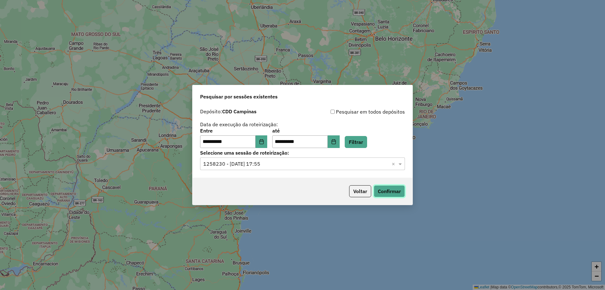
click at [387, 196] on button "Confirmar" at bounding box center [389, 191] width 31 height 12
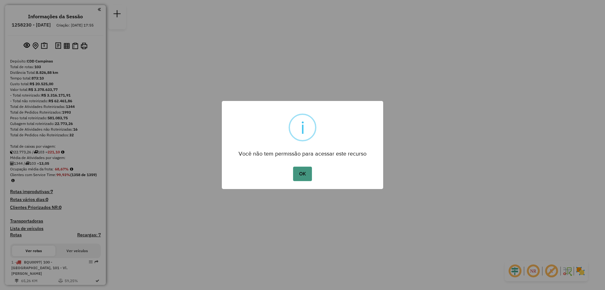
click at [300, 170] on button "OK" at bounding box center [302, 173] width 19 height 15
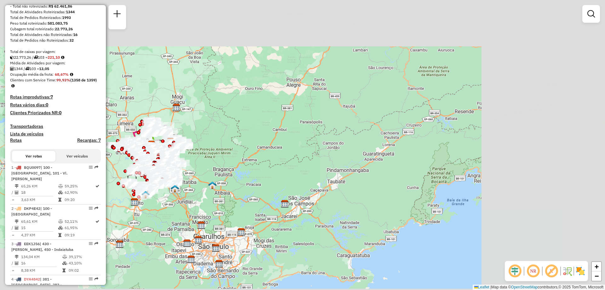
scroll to position [158, 0]
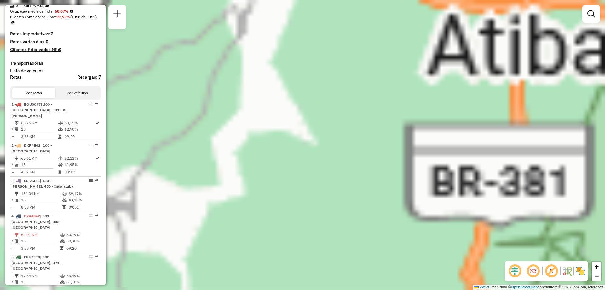
drag, startPoint x: 196, startPoint y: 154, endPoint x: 439, endPoint y: 118, distance: 246.0
click at [439, 118] on div "Janela de atendimento Grade de atendimento Capacidade Transportadoras Veículos …" at bounding box center [302, 145] width 605 height 290
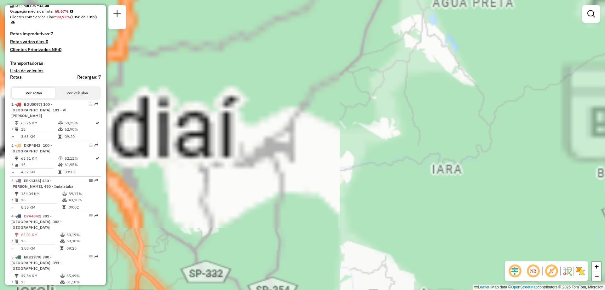
drag, startPoint x: 370, startPoint y: 117, endPoint x: 523, endPoint y: 220, distance: 184.3
click at [456, 98] on div "Janela de atendimento Grade de atendimento Capacidade Transportadoras Veículos …" at bounding box center [302, 145] width 605 height 290
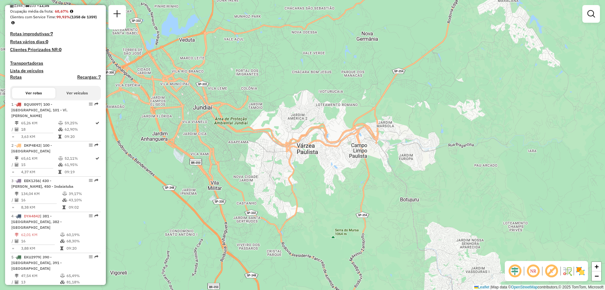
scroll to position [3283, 0]
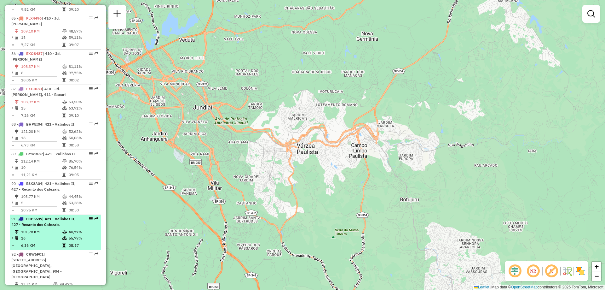
click at [89, 217] on em at bounding box center [91, 219] width 4 height 4
select select "**********"
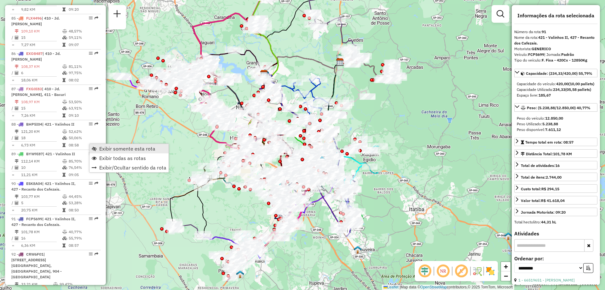
click at [92, 152] on link "Exibir somente esta rota" at bounding box center [129, 148] width 79 height 9
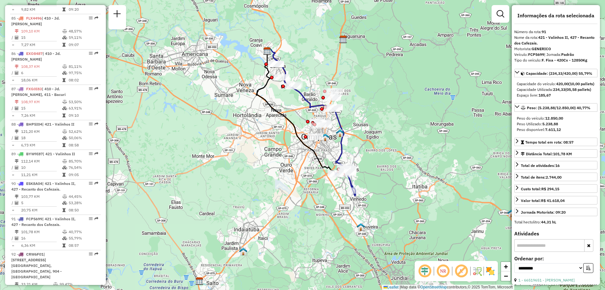
drag, startPoint x: 387, startPoint y: 221, endPoint x: 391, endPoint y: 198, distance: 22.9
click at [391, 198] on div "Janela de atendimento Grade de atendimento Capacidade Transportadoras Veículos …" at bounding box center [302, 145] width 605 height 290
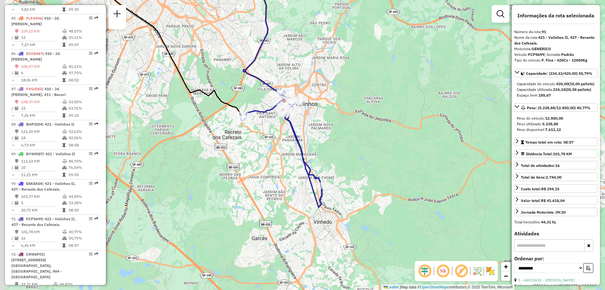
drag, startPoint x: 274, startPoint y: 136, endPoint x: 345, endPoint y: 154, distance: 73.2
click at [345, 154] on div "Janela de atendimento Grade de atendimento Capacidade Transportadoras Veículos …" at bounding box center [302, 145] width 605 height 290
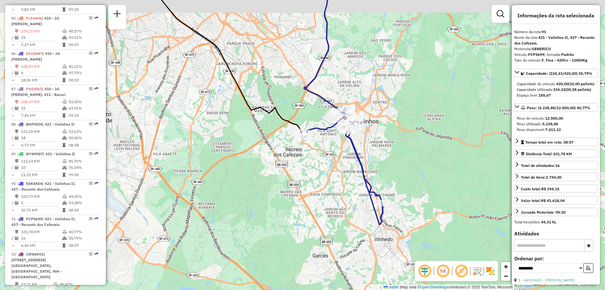
drag, startPoint x: 346, startPoint y: 145, endPoint x: 407, endPoint y: 163, distance: 63.3
click at [407, 163] on div "Janela de atendimento Grade de atendimento Capacidade Transportadoras Veículos …" at bounding box center [302, 145] width 605 height 290
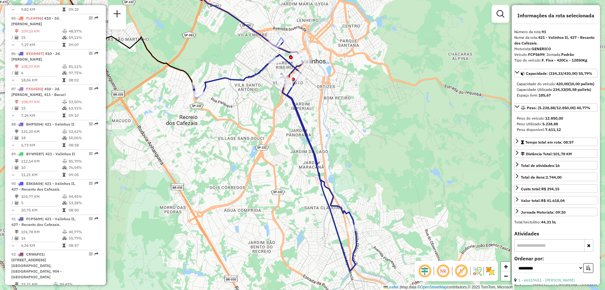
drag, startPoint x: 387, startPoint y: 163, endPoint x: 385, endPoint y: 148, distance: 15.6
click at [385, 148] on div "Janela de atendimento Grade de atendimento Capacidade Transportadoras Veículos …" at bounding box center [302, 145] width 605 height 290
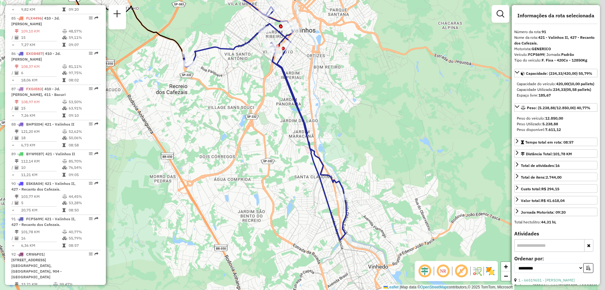
drag, startPoint x: 405, startPoint y: 204, endPoint x: 395, endPoint y: 173, distance: 32.5
click at [395, 173] on div "Janela de atendimento Grade de atendimento Capacidade Transportadoras Veículos …" at bounding box center [302, 145] width 605 height 290
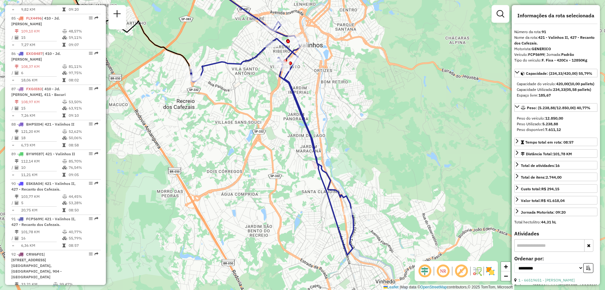
drag, startPoint x: 352, startPoint y: 97, endPoint x: 359, endPoint y: 113, distance: 17.8
click at [359, 113] on div "Janela de atendimento Grade de atendimento Capacidade Transportadoras Veículos …" at bounding box center [302, 145] width 605 height 290
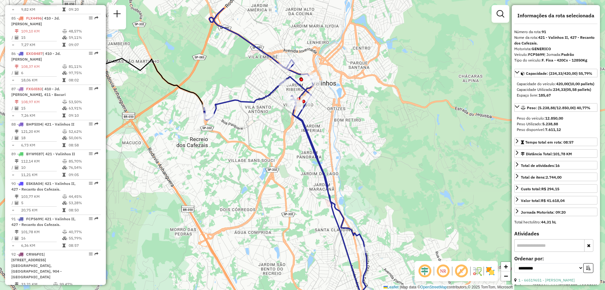
drag, startPoint x: 312, startPoint y: 128, endPoint x: 325, endPoint y: 170, distance: 43.9
click at [325, 170] on div "Janela de atendimento Grade de atendimento Capacidade Transportadoras Veículos …" at bounding box center [302, 145] width 605 height 290
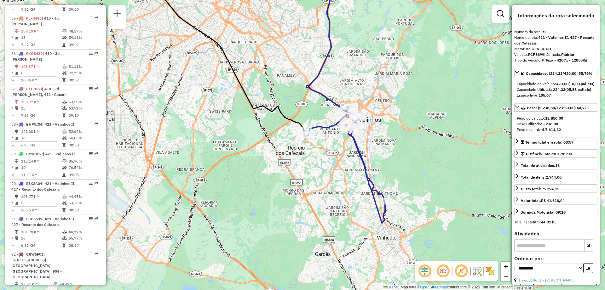
drag, startPoint x: 425, startPoint y: 164, endPoint x: 398, endPoint y: 145, distance: 33.0
click at [398, 145] on div "Janela de atendimento Grade de atendimento Capacidade Transportadoras Veículos …" at bounding box center [302, 145] width 605 height 290
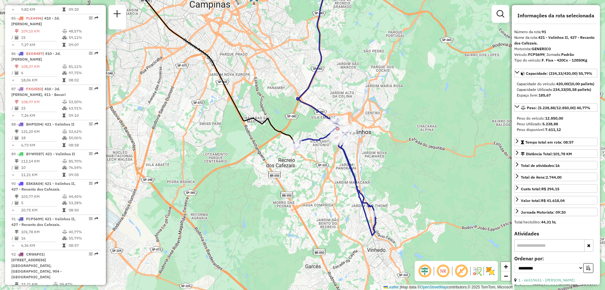
drag, startPoint x: 370, startPoint y: 21, endPoint x: 366, endPoint y: 35, distance: 13.7
click at [366, 35] on div "Janela de atendimento Grade de atendimento Capacidade Transportadoras Veículos …" at bounding box center [302, 145] width 605 height 290
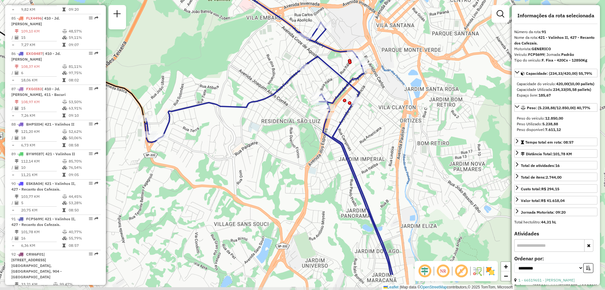
drag, startPoint x: 433, startPoint y: 187, endPoint x: 269, endPoint y: 143, distance: 170.7
click at [269, 143] on div "Janela de atendimento Grade de atendimento Capacidade Transportadoras Veículos …" at bounding box center [302, 145] width 605 height 290
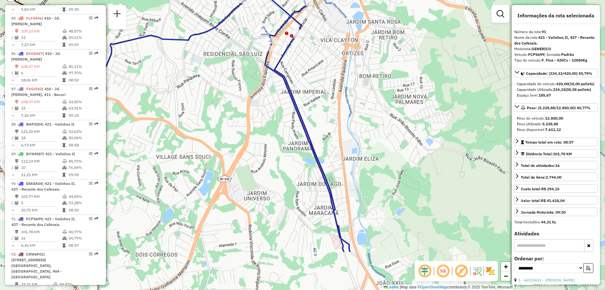
drag, startPoint x: 342, startPoint y: 187, endPoint x: 284, endPoint y: 119, distance: 88.7
click at [284, 119] on div "Janela de atendimento Grade de atendimento Capacidade Transportadoras Veículos …" at bounding box center [302, 145] width 605 height 290
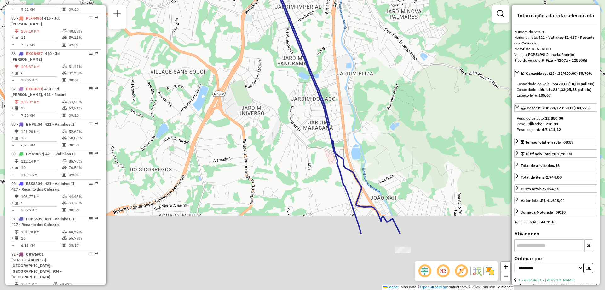
drag, startPoint x: 379, startPoint y: 182, endPoint x: 383, endPoint y: 113, distance: 68.8
click at [373, 95] on div "Janela de atendimento Grade de atendimento Capacidade Transportadoras Veículos …" at bounding box center [302, 145] width 605 height 290
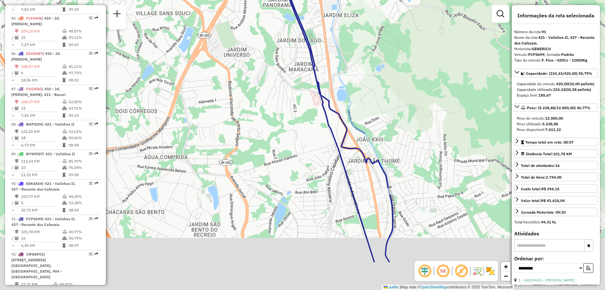
drag, startPoint x: 431, startPoint y: 212, endPoint x: 411, endPoint y: 139, distance: 75.6
click at [411, 139] on div "Janela de atendimento Grade de atendimento Capacidade Transportadoras Veículos …" at bounding box center [302, 145] width 605 height 290
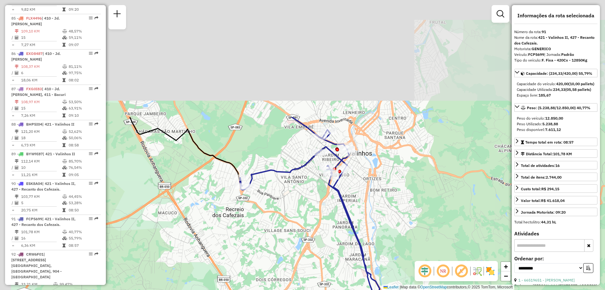
drag, startPoint x: 307, startPoint y: 102, endPoint x: 327, endPoint y: 250, distance: 148.8
click at [327, 250] on div "Janela de atendimento Grade de atendimento Capacidade Transportadoras Veículos …" at bounding box center [302, 145] width 605 height 290
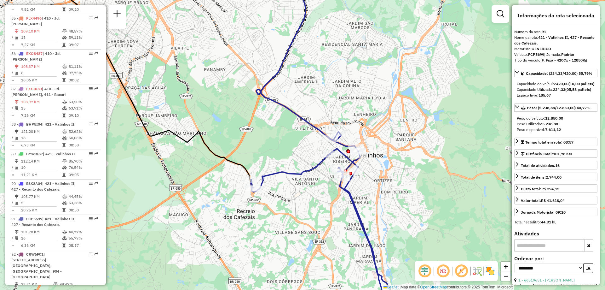
drag, startPoint x: 267, startPoint y: 197, endPoint x: 278, endPoint y: 197, distance: 10.7
click at [278, 197] on div "Janela de atendimento Grade de atendimento Capacidade Transportadoras Veículos …" at bounding box center [302, 145] width 605 height 290
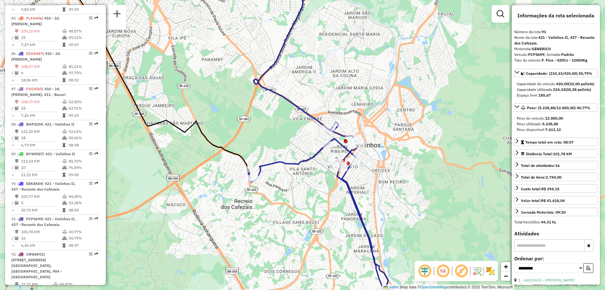
drag, startPoint x: 378, startPoint y: 192, endPoint x: 373, endPoint y: 179, distance: 14.0
click at [373, 179] on div "Janela de atendimento Grade de atendimento Capacidade Transportadoras Veículos …" at bounding box center [302, 145] width 605 height 290
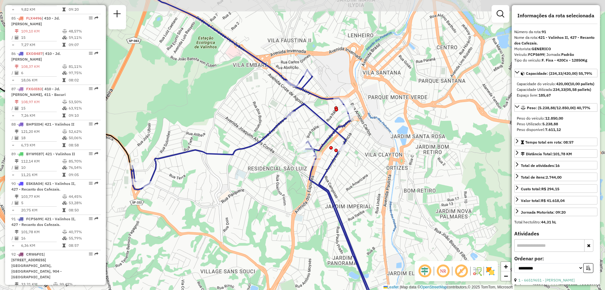
drag, startPoint x: 345, startPoint y: 159, endPoint x: 358, endPoint y: 171, distance: 18.3
click at [358, 171] on div "Janela de atendimento Grade de atendimento Capacidade Transportadoras Veículos …" at bounding box center [302, 145] width 605 height 290
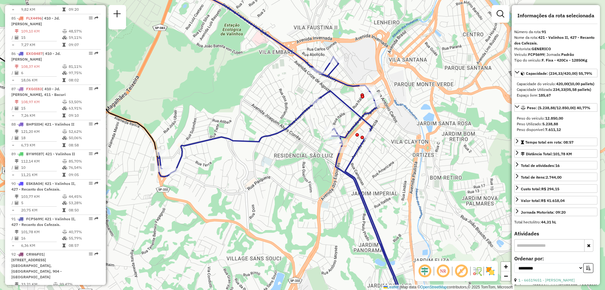
drag, startPoint x: 380, startPoint y: 179, endPoint x: 407, endPoint y: 170, distance: 28.3
click at [407, 170] on div "Janela de atendimento Grade de atendimento Capacidade Transportadoras Veículos …" at bounding box center [302, 145] width 605 height 290
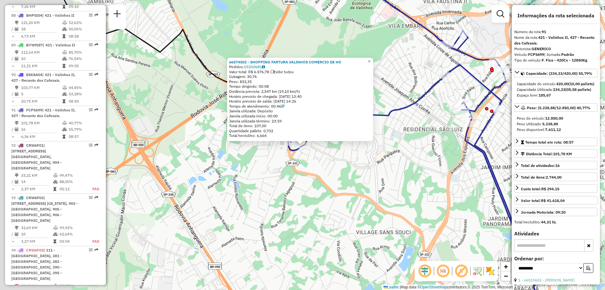
scroll to position [3418, 0]
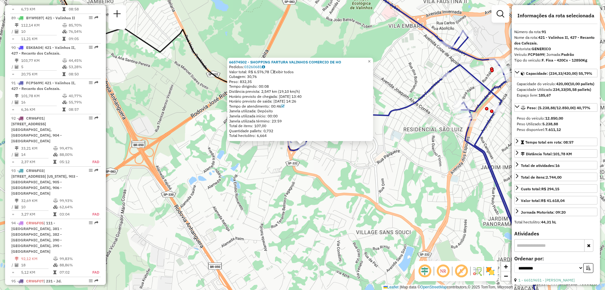
click at [302, 208] on div "66574502 - SHOPPING FARTURA VALINHOS COMERCIO DE HO Pedidos: 03260681 Valor tot…" at bounding box center [302, 145] width 605 height 290
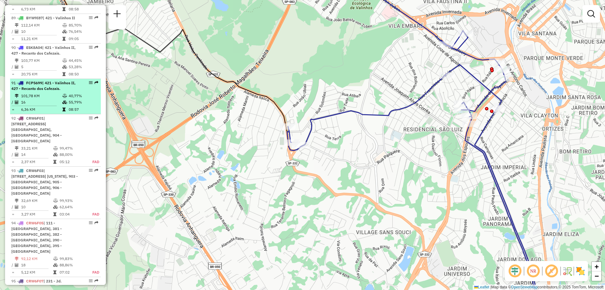
click at [90, 81] on em at bounding box center [91, 83] width 4 height 4
select select "**********"
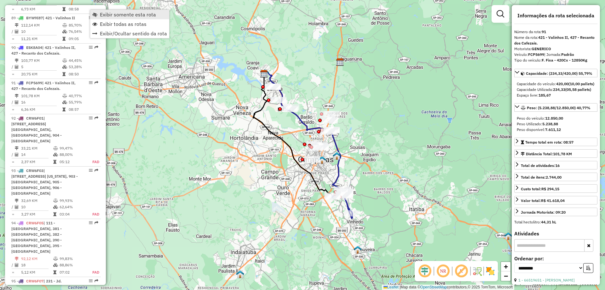
click at [93, 12] on link "Exibir somente esta rota" at bounding box center [129, 14] width 79 height 9
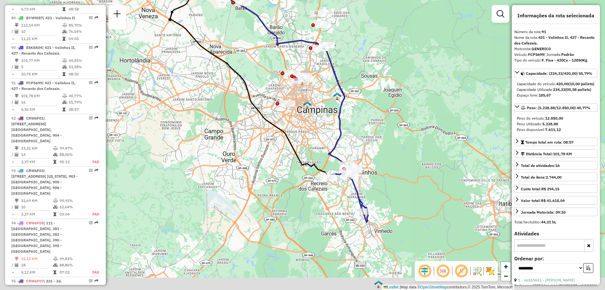
drag, startPoint x: 304, startPoint y: 155, endPoint x: 378, endPoint y: 97, distance: 93.8
click at [378, 97] on div "Janela de atendimento Grade de atendimento Capacidade Transportadoras Veículos …" at bounding box center [302, 145] width 605 height 290
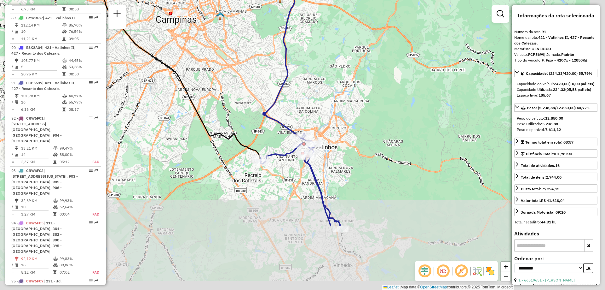
drag, startPoint x: 389, startPoint y: 138, endPoint x: 369, endPoint y: 49, distance: 91.3
click at [369, 48] on div "Janela de atendimento Grade de atendimento Capacidade Transportadoras Veículos …" at bounding box center [302, 145] width 605 height 290
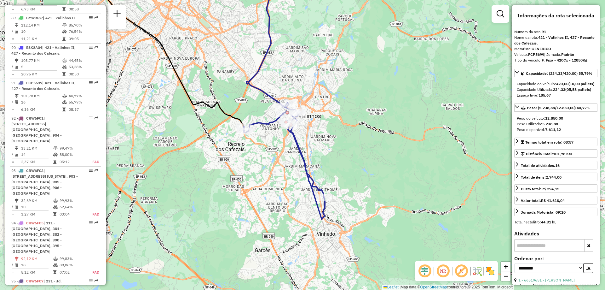
drag, startPoint x: 408, startPoint y: 138, endPoint x: 392, endPoint y: 110, distance: 32.1
click at [392, 110] on div "Janela de atendimento Grade de atendimento Capacidade Transportadoras Veículos …" at bounding box center [302, 145] width 605 height 290
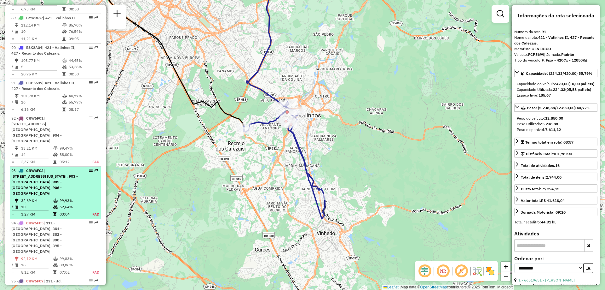
click at [89, 168] on em at bounding box center [91, 170] width 4 height 4
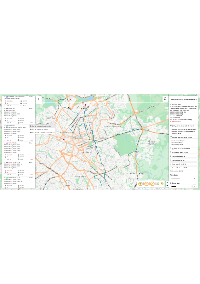
scroll to position [3500, 0]
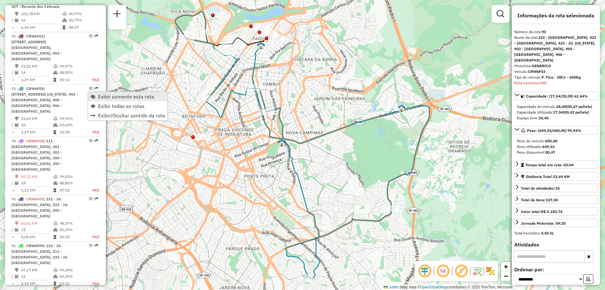
click at [95, 96] on span "Exibir somente esta rota" at bounding box center [92, 96] width 5 height 5
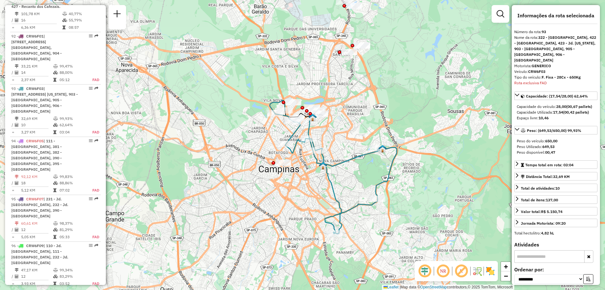
drag, startPoint x: 413, startPoint y: 165, endPoint x: 394, endPoint y: 174, distance: 20.3
click at [394, 174] on div "Janela de atendimento Grade de atendimento Capacidade Transportadoras Veículos …" at bounding box center [302, 145] width 605 height 290
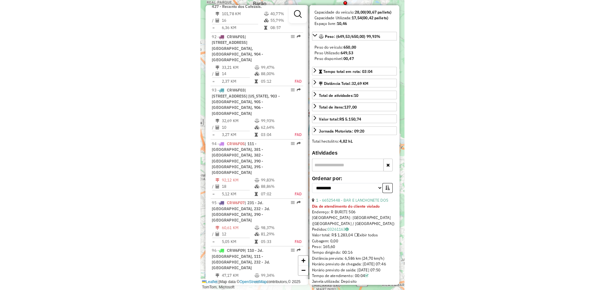
scroll to position [158, 0]
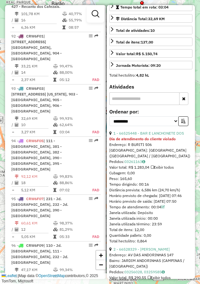
click at [200, 120] on div "Janela de atendimento Grade de atendimento Capacidade Transportadoras Veículos …" at bounding box center [100, 142] width 200 height 284
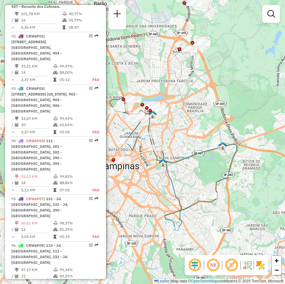
click at [263, 264] on img at bounding box center [260, 265] width 10 height 10
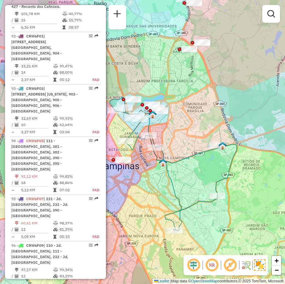
click at [263, 264] on img at bounding box center [259, 264] width 11 height 11
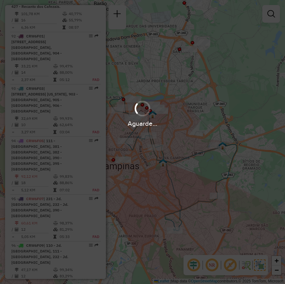
click at [263, 264] on div "Aguarde..." at bounding box center [142, 142] width 285 height 284
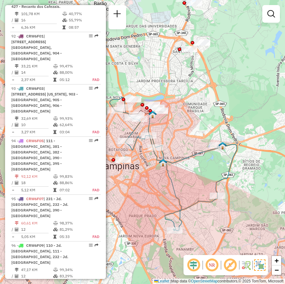
click at [261, 262] on img at bounding box center [259, 264] width 11 height 11
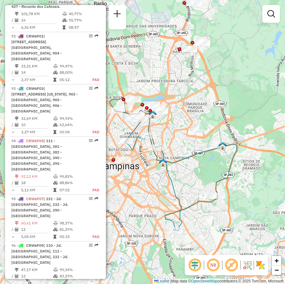
click at [261, 262] on img at bounding box center [260, 265] width 10 height 10
